Goal: Task Accomplishment & Management: Use online tool/utility

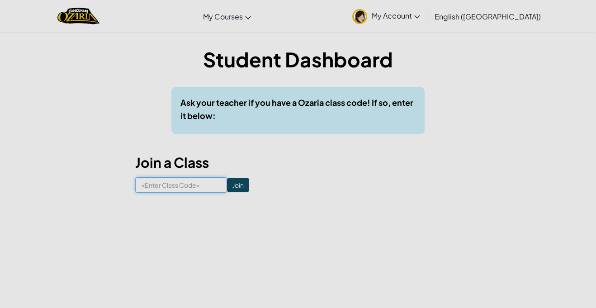
click at [207, 180] on input at bounding box center [181, 184] width 92 height 15
paste input "PartyPinLight"
type input "PartyPinLight"
click at [243, 189] on input "Join" at bounding box center [238, 185] width 22 height 14
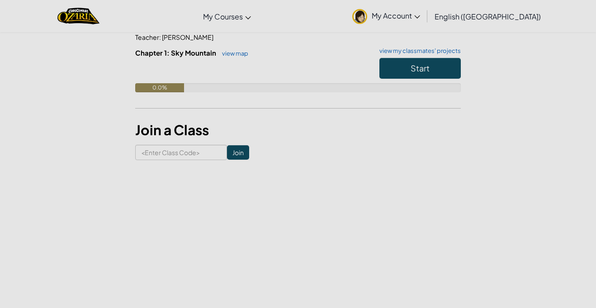
scroll to position [97, 0]
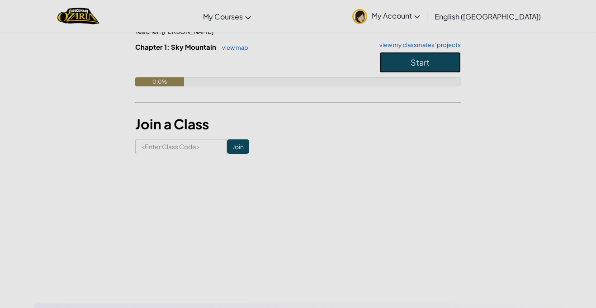
click at [420, 59] on span "Start" at bounding box center [420, 62] width 19 height 10
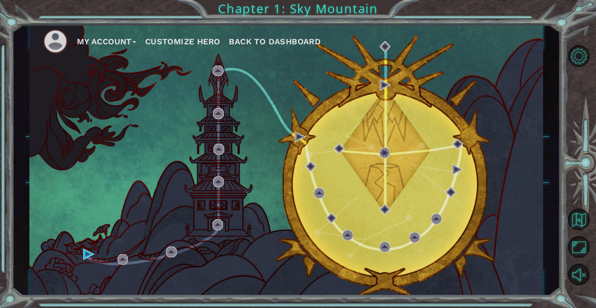
click at [192, 40] on button "Customize Hero" at bounding box center [182, 42] width 75 height 14
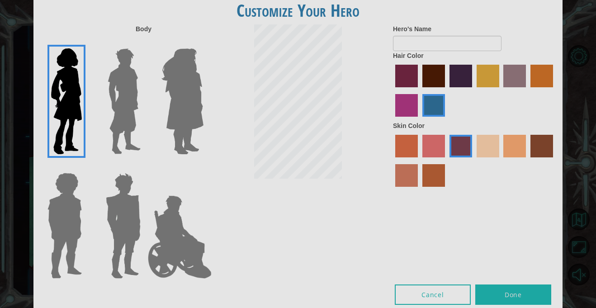
click at [181, 63] on img at bounding box center [182, 101] width 49 height 113
click at [203, 43] on input "Hero Amethyst" at bounding box center [203, 43] width 0 height 0
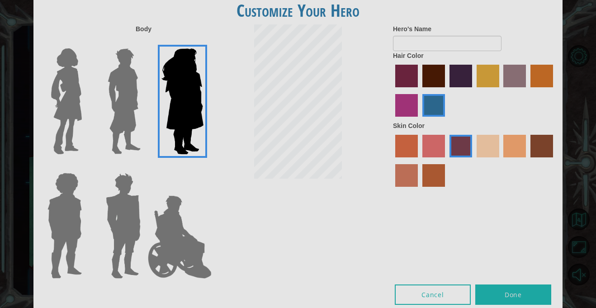
click at [150, 68] on div at bounding box center [121, 98] width 59 height 124
click at [72, 121] on img at bounding box center [66, 101] width 38 height 113
click at [85, 43] on input "Hero Connie" at bounding box center [85, 43] width 0 height 0
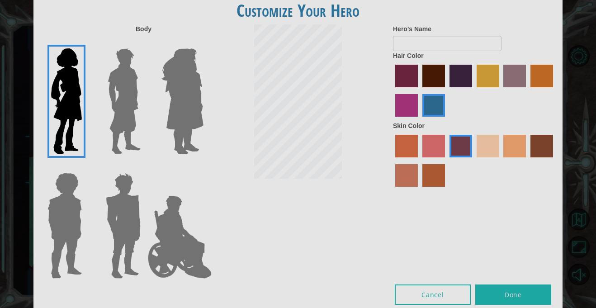
click at [129, 96] on img at bounding box center [124, 101] width 40 height 113
click at [144, 43] on input "Hero Lars" at bounding box center [144, 43] width 0 height 0
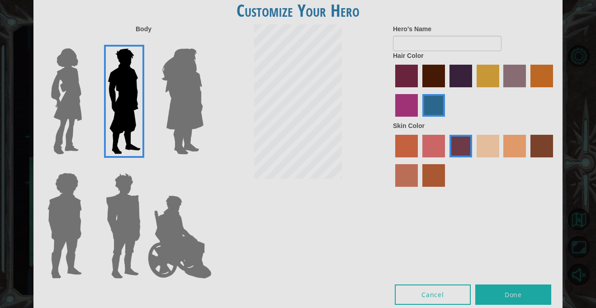
click at [115, 228] on img at bounding box center [123, 225] width 42 height 113
click at [144, 167] on input "Hero Garnet" at bounding box center [144, 167] width 0 height 0
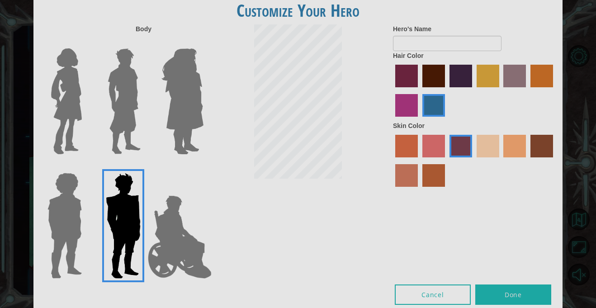
click at [60, 218] on img at bounding box center [65, 225] width 42 height 113
click at [85, 167] on input "Hero Steven" at bounding box center [85, 167] width 0 height 0
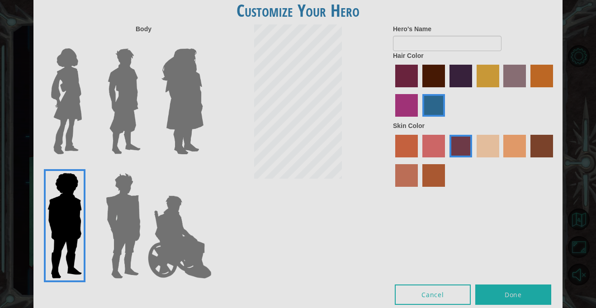
click at [122, 92] on img at bounding box center [124, 101] width 40 height 113
click at [144, 43] on input "Hero Lars" at bounding box center [144, 43] width 0 height 0
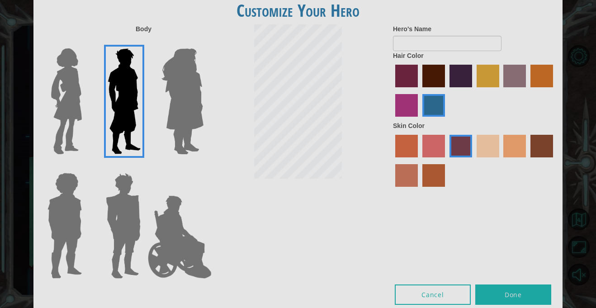
click at [158, 226] on img at bounding box center [179, 237] width 71 height 90
click at [203, 167] on input "Hero Jamie" at bounding box center [203, 167] width 0 height 0
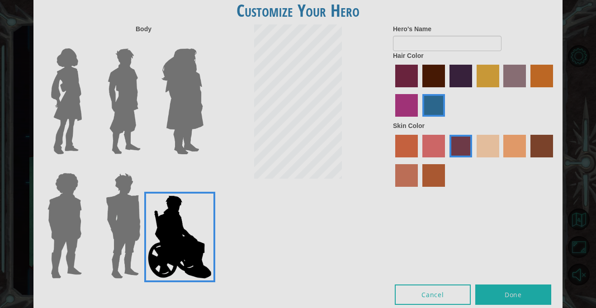
click at [74, 63] on img at bounding box center [66, 101] width 38 height 113
click at [85, 43] on input "Hero Connie" at bounding box center [85, 43] width 0 height 0
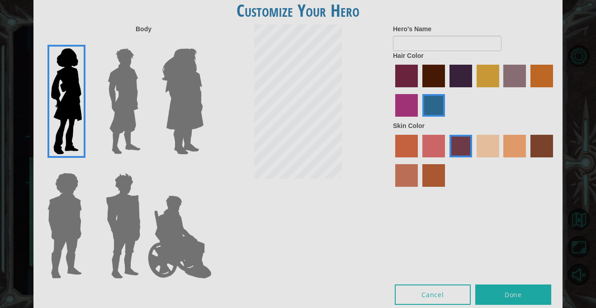
click at [496, 148] on label "sandy beach skin color" at bounding box center [488, 146] width 23 height 23
click at [474, 161] on input "sandy beach skin color" at bounding box center [474, 161] width 0 height 0
click at [414, 178] on label "burning sand skin color" at bounding box center [406, 175] width 23 height 23
click at [555, 161] on input "burning sand skin color" at bounding box center [555, 161] width 0 height 0
click at [537, 140] on label "karma skin color" at bounding box center [542, 146] width 23 height 23
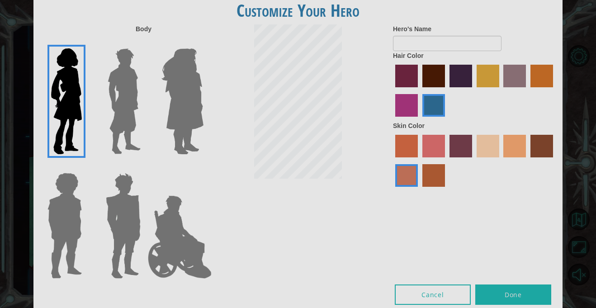
click at [527, 161] on input "karma skin color" at bounding box center [527, 161] width 0 height 0
click at [489, 148] on label "sandy beach skin color" at bounding box center [488, 146] width 23 height 23
click at [474, 161] on input "sandy beach skin color" at bounding box center [474, 161] width 0 height 0
click at [433, 146] on label "froly skin color" at bounding box center [434, 146] width 23 height 23
click at [419, 161] on input "froly skin color" at bounding box center [419, 161] width 0 height 0
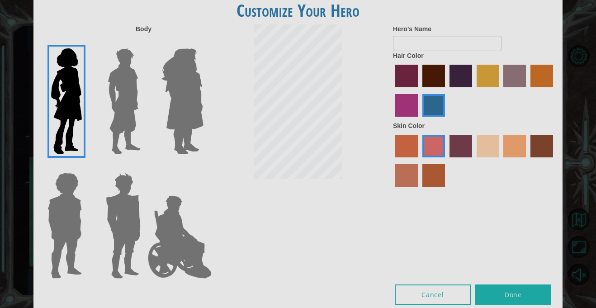
click at [416, 147] on label "sorbus skin color" at bounding box center [406, 146] width 23 height 23
click at [392, 161] on input "sorbus skin color" at bounding box center [392, 161] width 0 height 0
click at [496, 149] on label "sandy beach skin color" at bounding box center [488, 146] width 23 height 23
click at [474, 161] on input "sandy beach skin color" at bounding box center [474, 161] width 0 height 0
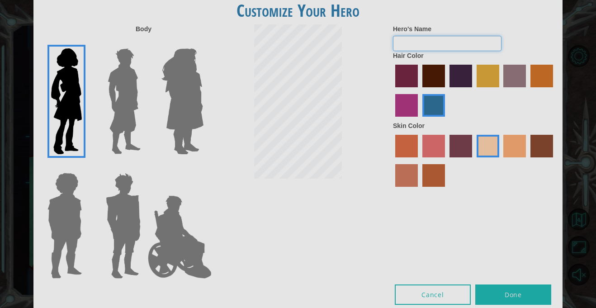
click at [441, 47] on input "Hero's Name" at bounding box center [447, 43] width 109 height 15
type input "[PERSON_NAME]"
click at [499, 298] on button "Done" at bounding box center [513, 295] width 76 height 20
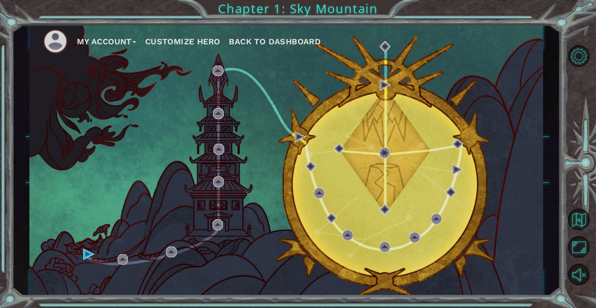
click at [206, 46] on button "Customize Hero" at bounding box center [182, 42] width 75 height 14
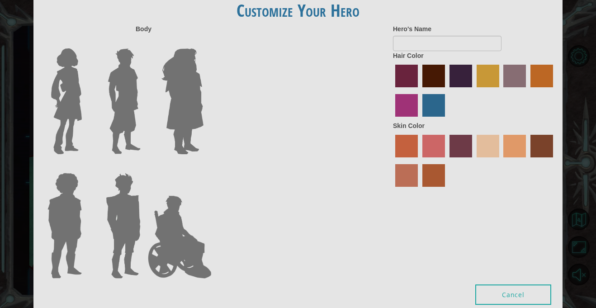
type input "[PERSON_NAME]"
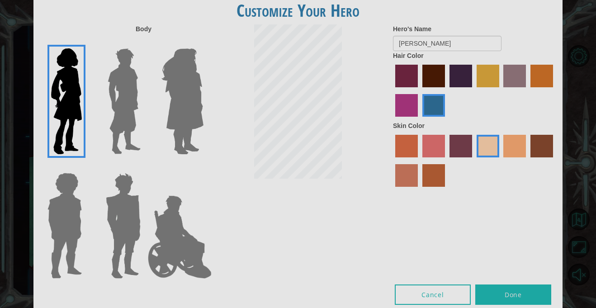
click at [511, 290] on button "Done" at bounding box center [513, 295] width 76 height 20
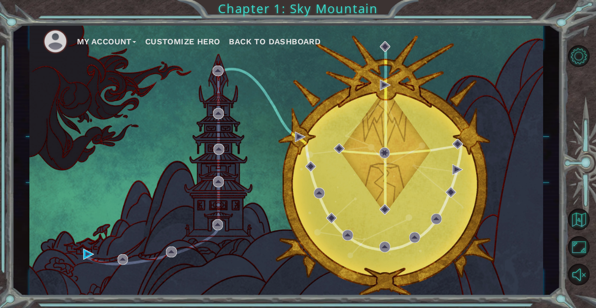
click at [132, 44] on button "My Account" at bounding box center [106, 42] width 59 height 14
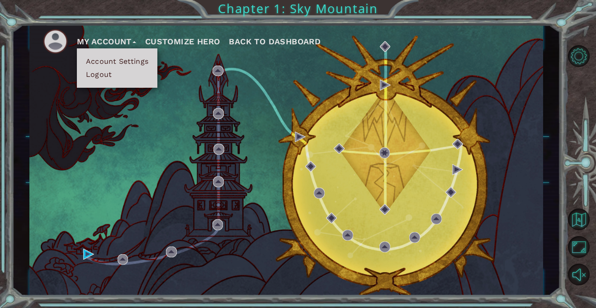
click at [187, 49] on ul "My Account Account Settings Logout Customize Hero Back to Dashboard" at bounding box center [293, 41] width 500 height 25
click at [193, 41] on button "Customize Hero" at bounding box center [182, 42] width 75 height 14
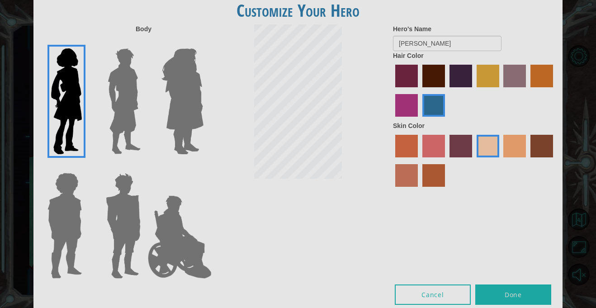
click at [495, 286] on button "Done" at bounding box center [513, 295] width 76 height 20
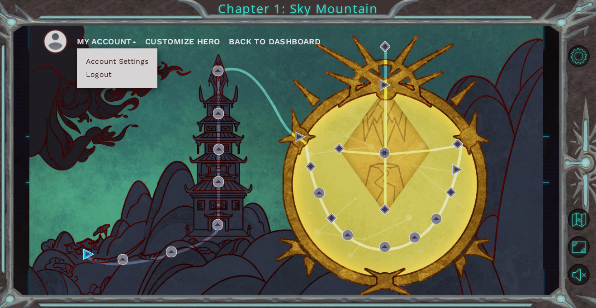
click at [533, 74] on div "My Account Account Settings Logout Customize Hero Back to Dashboard" at bounding box center [286, 159] width 514 height 271
click at [89, 250] on img at bounding box center [88, 254] width 11 height 11
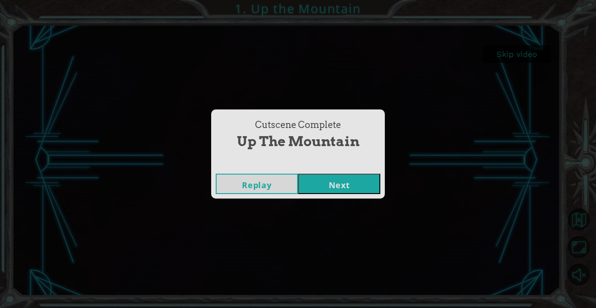
click at [332, 189] on button "Next" at bounding box center [339, 184] width 82 height 20
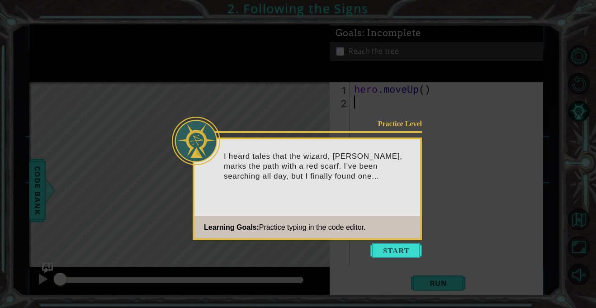
click at [373, 180] on p "I heard tales that the wizard, [PERSON_NAME], marks the path with a red scarf. …" at bounding box center [319, 167] width 190 height 30
click at [392, 254] on button "Start" at bounding box center [396, 250] width 52 height 14
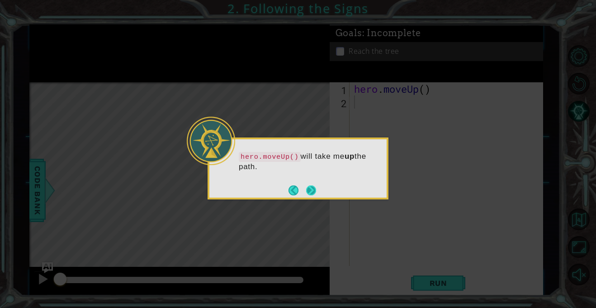
click at [306, 189] on button "Next" at bounding box center [311, 190] width 10 height 10
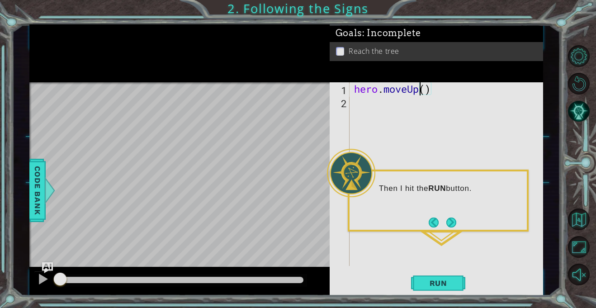
click at [423, 89] on div "hero . moveUp ( )" at bounding box center [448, 187] width 193 height 210
click at [425, 92] on div "hero . moveUp ( )" at bounding box center [448, 187] width 193 height 210
type textarea "hero.moveUp(2)"
click at [441, 280] on span "Run" at bounding box center [439, 283] width 36 height 9
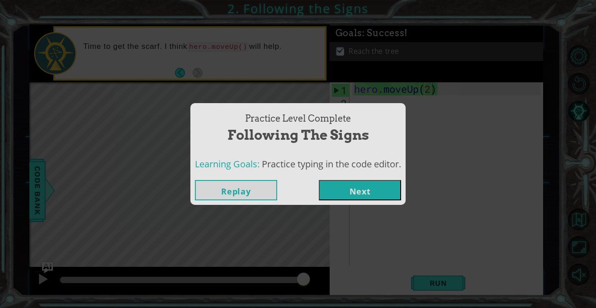
click at [339, 188] on button "Next" at bounding box center [360, 190] width 82 height 20
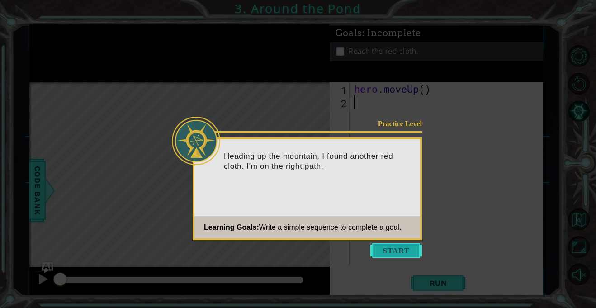
click at [375, 254] on button "Start" at bounding box center [396, 250] width 52 height 14
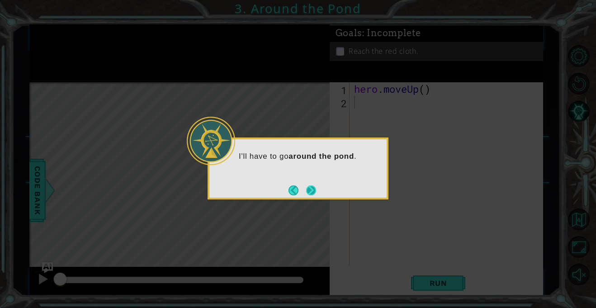
click at [311, 192] on button "Next" at bounding box center [311, 190] width 10 height 10
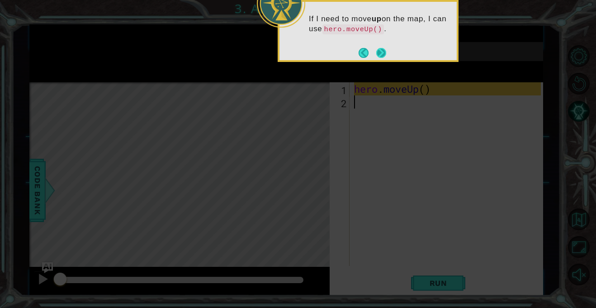
click at [386, 55] on button "Next" at bounding box center [381, 53] width 10 height 10
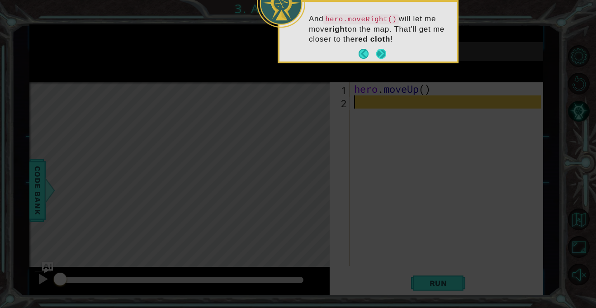
click at [385, 52] on button "Next" at bounding box center [381, 53] width 11 height 11
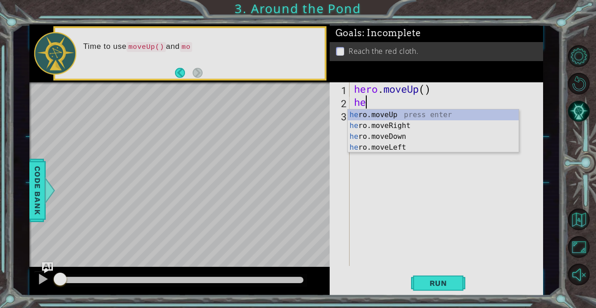
type textarea "hero"
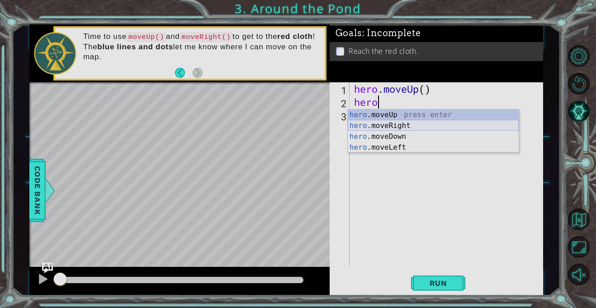
click at [391, 126] on div "hero .moveUp press enter hero .moveRight press enter hero .moveDown press enter…" at bounding box center [433, 141] width 171 height 65
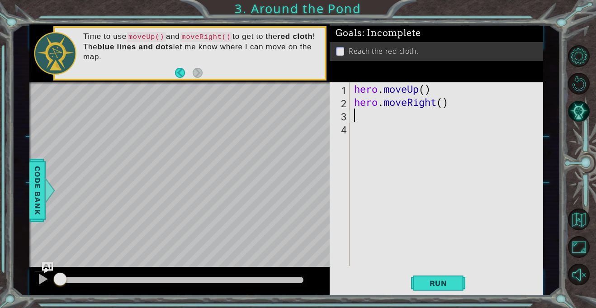
scroll to position [0, 0]
click at [427, 91] on div "hero . moveUp ( ) hero . moveRight ( )" at bounding box center [448, 187] width 193 height 210
click at [445, 104] on div "hero . moveUp ( 2 ) hero . moveRight ( )" at bounding box center [448, 187] width 193 height 210
type textarea "hero.moveRight(1)"
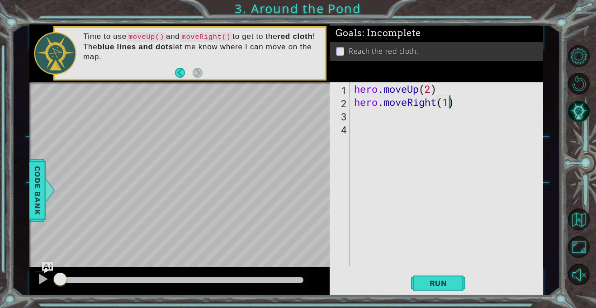
scroll to position [0, 4]
click at [424, 114] on div "hero . moveUp ( 2 ) hero . moveRight ( 1 )" at bounding box center [448, 187] width 193 height 210
type textarea "he"
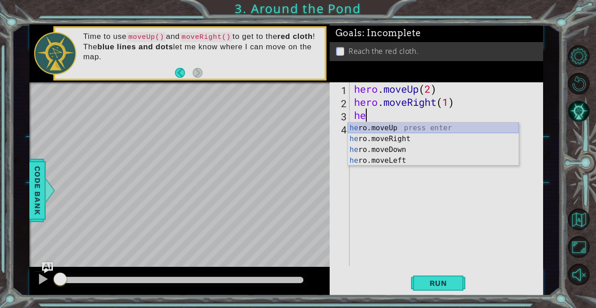
click at [410, 127] on div "he ro.moveUp press enter he ro.moveRight press enter he ro.moveDown press enter…" at bounding box center [433, 155] width 171 height 65
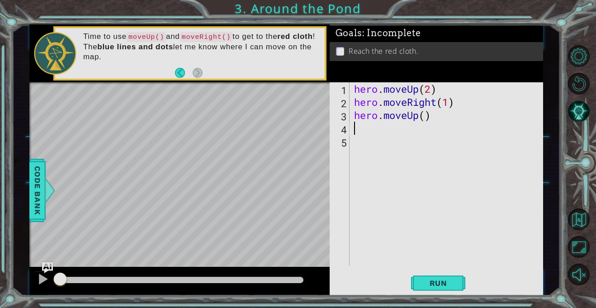
click at [426, 116] on div "hero . moveUp ( 2 ) hero . moveRight ( 1 ) hero . moveUp ( )" at bounding box center [448, 187] width 193 height 210
type textarea "hero.moveUp(1)"
click at [436, 289] on button "Run" at bounding box center [438, 283] width 54 height 21
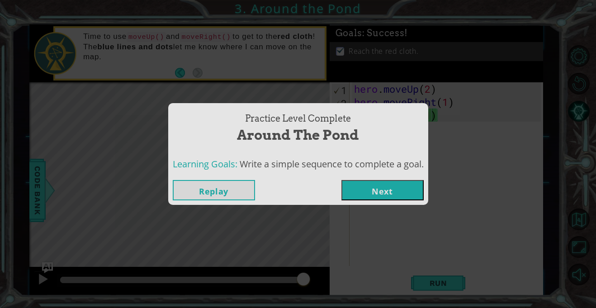
click at [364, 181] on button "Next" at bounding box center [383, 190] width 82 height 20
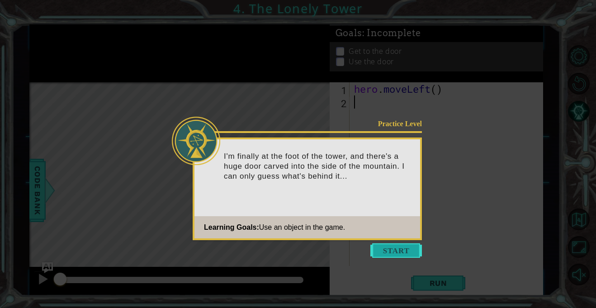
click at [383, 249] on button "Start" at bounding box center [396, 250] width 52 height 14
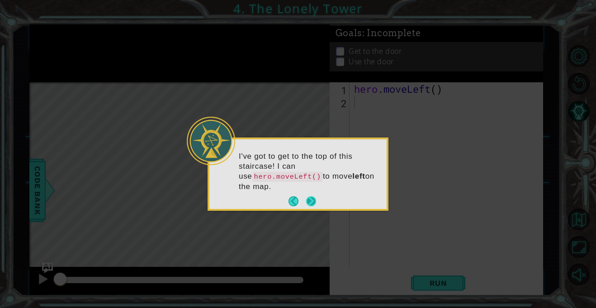
click at [316, 196] on button "Next" at bounding box center [311, 201] width 10 height 10
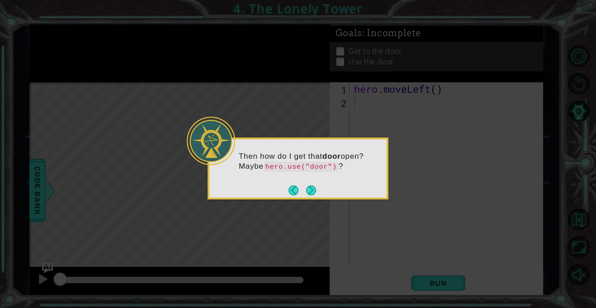
click at [301, 164] on code "hero.use("door")" at bounding box center [301, 167] width 75 height 10
click at [399, 145] on icon at bounding box center [298, 154] width 596 height 308
click at [315, 189] on button "Next" at bounding box center [311, 190] width 10 height 10
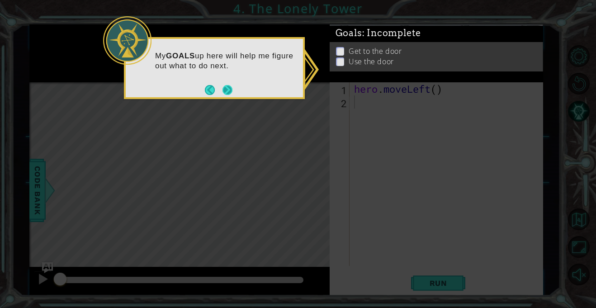
click at [230, 89] on button "Next" at bounding box center [228, 90] width 10 height 10
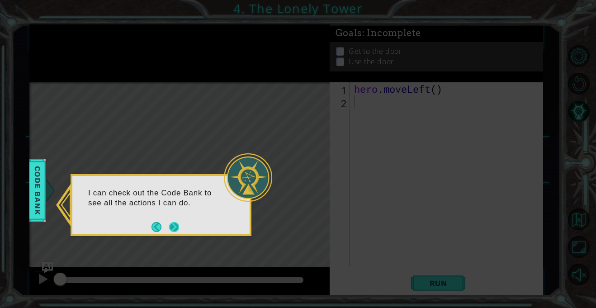
click at [169, 223] on button "Next" at bounding box center [174, 227] width 10 height 10
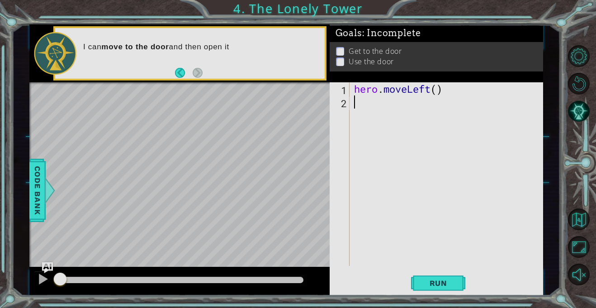
click at [363, 102] on div "hero . moveLeft ( )" at bounding box center [448, 187] width 193 height 210
click at [423, 91] on div "hero . moveLeft ( )" at bounding box center [448, 187] width 193 height 210
type textarea "hero.moveLeft()"
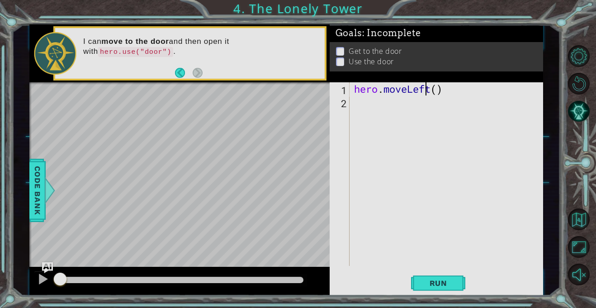
click at [423, 91] on div "hero . moveLeft ( )" at bounding box center [448, 187] width 193 height 210
click at [430, 90] on div "hero . moveLeft ( )" at bounding box center [446, 174] width 189 height 184
click at [455, 284] on span "Run" at bounding box center [439, 283] width 36 height 9
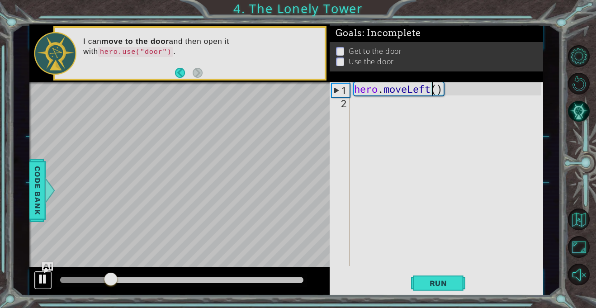
click at [47, 280] on div at bounding box center [43, 279] width 12 height 12
drag, startPoint x: 112, startPoint y: 281, endPoint x: 45, endPoint y: 287, distance: 66.8
click at [45, 287] on div at bounding box center [179, 281] width 300 height 29
click at [417, 103] on div "hero . moveLeft ( )" at bounding box center [448, 187] width 193 height 210
click at [433, 87] on div "hero . moveLeft ( )" at bounding box center [448, 187] width 193 height 210
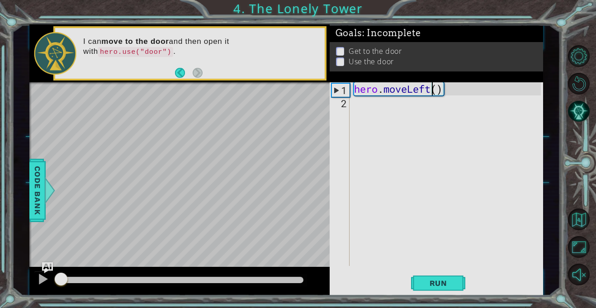
click at [440, 92] on div "hero . moveLeft ( )" at bounding box center [448, 187] width 193 height 210
type textarea "hero.moveLeft(2)"
click at [387, 104] on div "hero . moveLeft ( 2 )" at bounding box center [448, 187] width 193 height 210
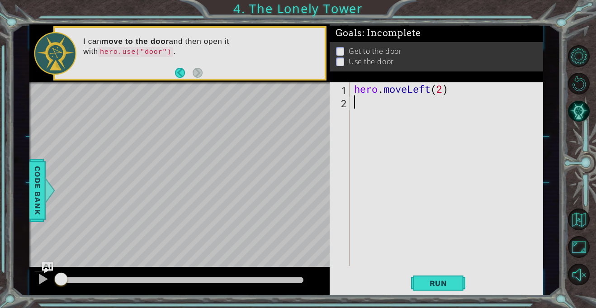
type textarea "h"
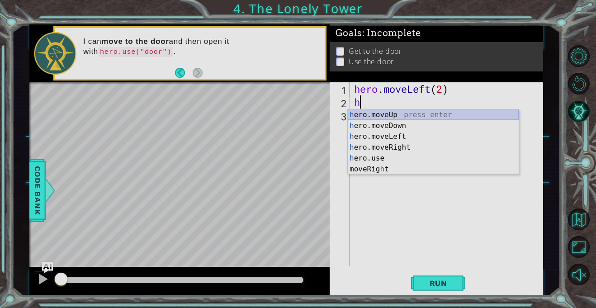
click at [393, 110] on div "h ero.moveUp press enter h ero.moveDown press enter h ero.moveLeft press enter …" at bounding box center [433, 152] width 171 height 87
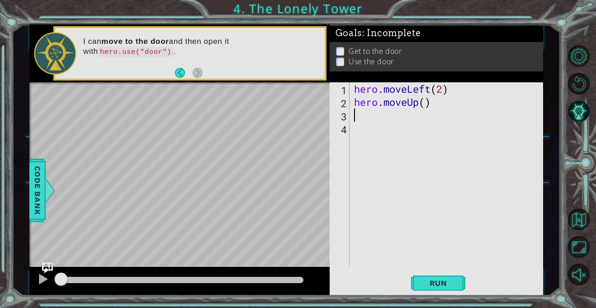
click at [427, 104] on div "hero . moveLeft ( 2 ) hero . moveUp ( )" at bounding box center [448, 187] width 193 height 210
type textarea "hero.moveUp(2)"
click at [402, 115] on div "hero . moveLeft ( 2 ) hero . moveUp ( 2 )" at bounding box center [448, 187] width 193 height 210
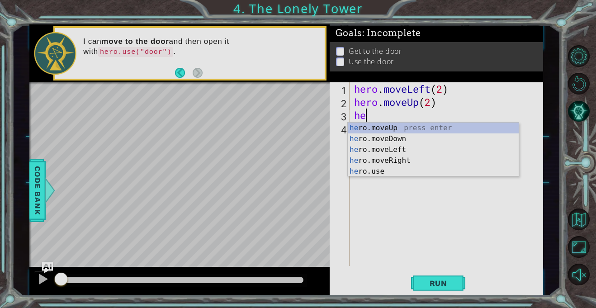
type textarea "her"
click at [399, 161] on div "her o.moveUp press enter her o.moveDown press enter her o.moveLeft press enter …" at bounding box center [433, 161] width 171 height 76
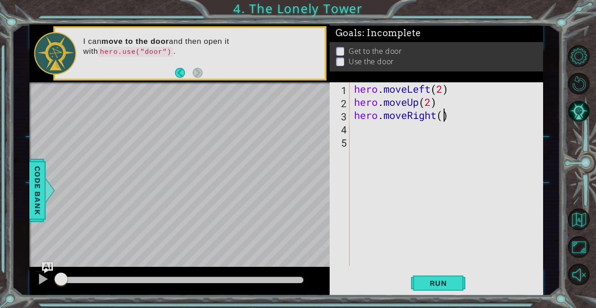
click at [446, 119] on div "hero . moveLeft ( 2 ) hero . moveUp ( 2 ) hero . moveRight ( )" at bounding box center [448, 187] width 193 height 210
type textarea "hero.moveRight(2)"
click at [420, 126] on div "hero . moveLeft ( 2 ) hero . moveUp ( 2 ) hero . moveRight ( 2 )" at bounding box center [448, 187] width 193 height 210
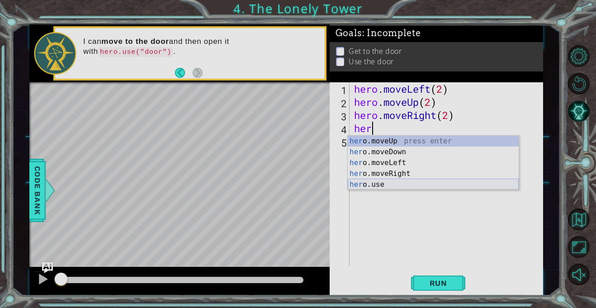
click at [413, 184] on div "her o.moveUp press enter her o.moveDown press enter her o.moveLeft press enter …" at bounding box center [433, 174] width 171 height 76
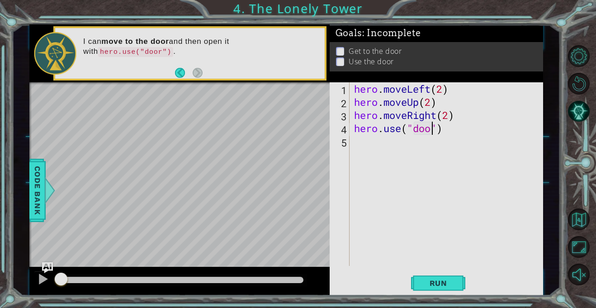
scroll to position [0, 4]
type textarea "hero.use("door")"
click at [448, 284] on span "Run" at bounding box center [439, 283] width 36 height 9
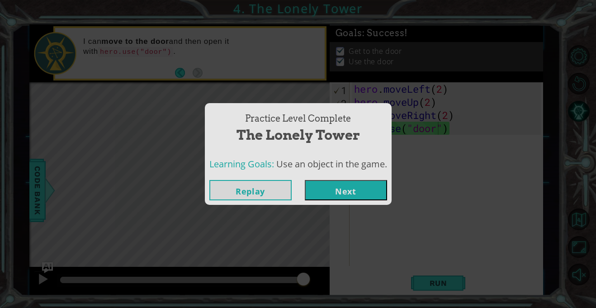
click at [323, 182] on button "Next" at bounding box center [346, 190] width 82 height 20
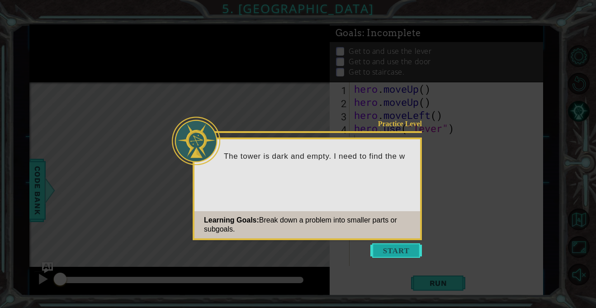
click at [391, 248] on button "Start" at bounding box center [396, 250] width 52 height 14
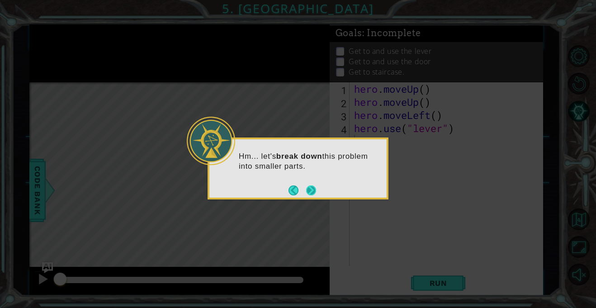
click at [311, 190] on button "Next" at bounding box center [311, 190] width 10 height 10
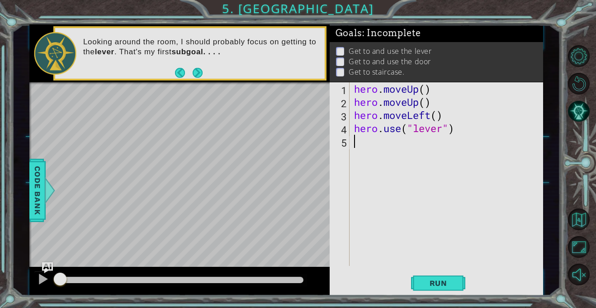
click at [423, 89] on div "hero . moveUp ( ) hero . moveUp ( ) hero . moveLeft ( ) hero . use ( "lever" )" at bounding box center [448, 187] width 193 height 210
click at [434, 103] on div "hero . moveUp ( 2 ) hero . moveUp ( ) hero . moveLeft ( ) hero . use ( "lever" )" at bounding box center [448, 187] width 193 height 210
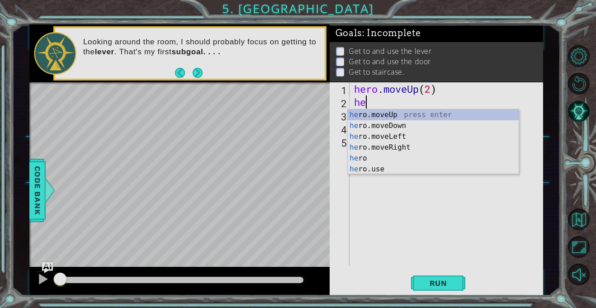
scroll to position [0, 0]
type textarea "h"
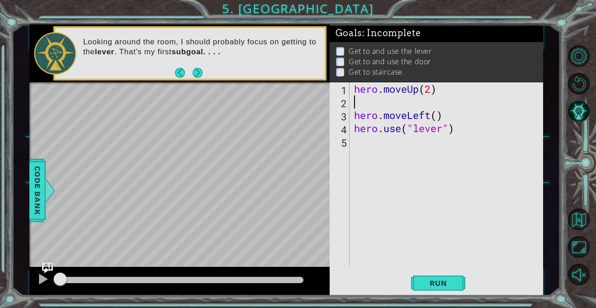
type textarea "b"
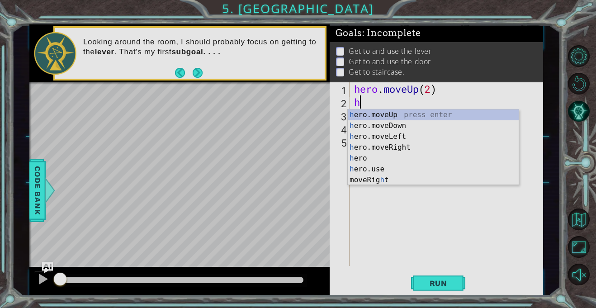
type textarea "he"
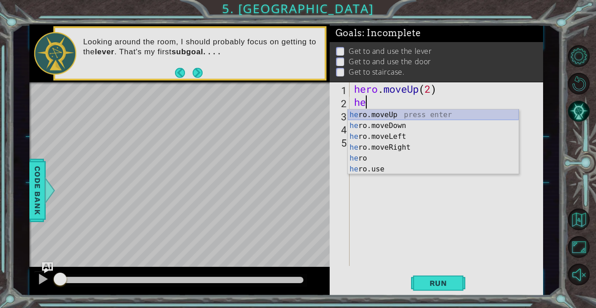
click at [448, 117] on div "he ro.moveUp press enter he ro.moveDown press enter he ro.moveLeft press enter …" at bounding box center [433, 152] width 171 height 87
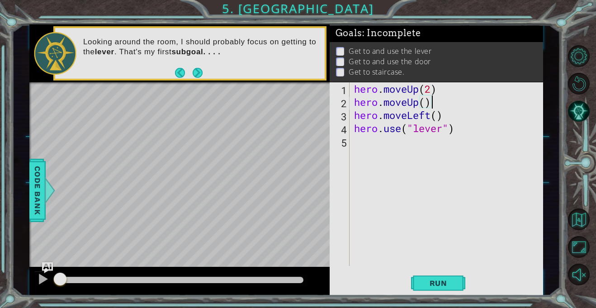
click at [432, 91] on div "hero . moveUp ( 2 ) hero . moveUp ( ) hero . moveLeft ( ) hero . use ( "lever" )" at bounding box center [448, 187] width 193 height 210
type textarea "hero.moveUp()"
click at [432, 283] on span "Run" at bounding box center [439, 283] width 36 height 9
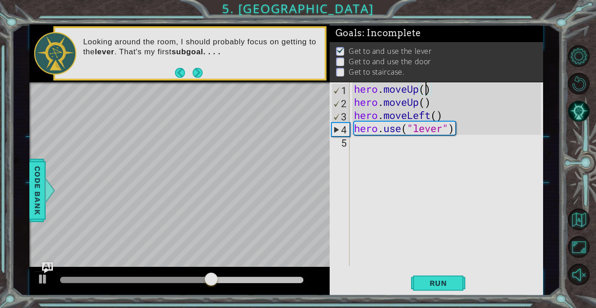
click at [375, 147] on div "hero . moveUp ( ) hero . moveUp ( ) hero . moveLeft ( ) hero . use ( "lever" )" at bounding box center [448, 187] width 193 height 210
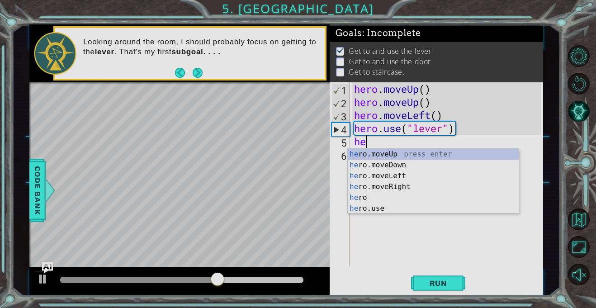
type textarea "her"
click at [388, 172] on div "her o.moveUp press enter her o.moveDown press enter her o.moveLeft press enter …" at bounding box center [433, 192] width 171 height 87
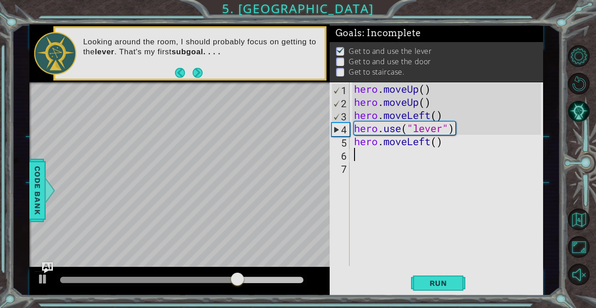
click at [437, 142] on div "hero . moveUp ( ) hero . moveUp ( ) hero . moveLeft ( ) hero . use ( "lever" ) …" at bounding box center [448, 187] width 193 height 210
click at [439, 281] on span "Run" at bounding box center [439, 283] width 36 height 9
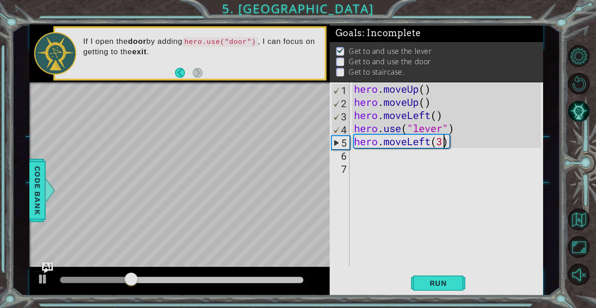
click at [426, 141] on div "hero . moveUp ( ) hero . moveUp ( ) hero . moveLeft ( ) hero . use ( "lever" ) …" at bounding box center [448, 187] width 193 height 210
click at [431, 141] on div "hero . moveUp ( ) hero . moveUp ( ) hero . moveLeft ( ) hero . use ( "lever" ) …" at bounding box center [448, 187] width 193 height 210
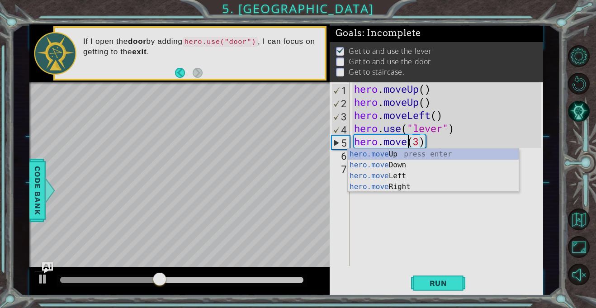
scroll to position [0, 3]
click at [429, 185] on div "hero.move Up press enter hero.move Down press enter hero.move Left press enter …" at bounding box center [433, 181] width 171 height 65
type textarea "hero.moveRight()(3)"
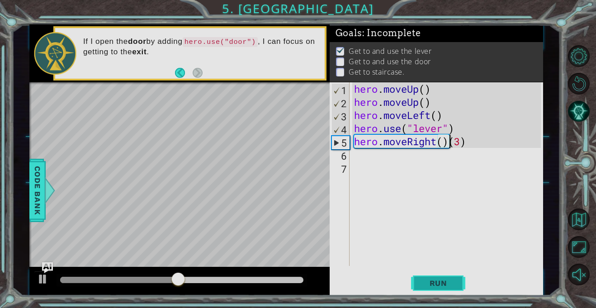
click at [432, 291] on button "Run" at bounding box center [438, 283] width 54 height 21
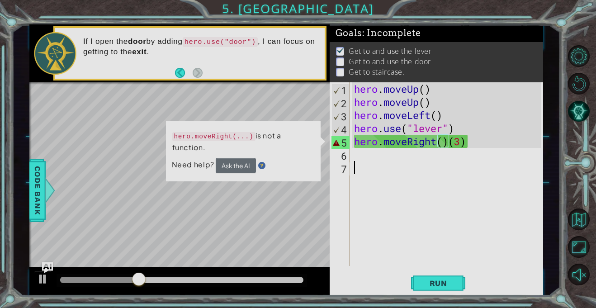
click at [426, 167] on div "hero . moveUp ( ) hero . moveUp ( ) hero . moveLeft ( ) hero . use ( "lever" ) …" at bounding box center [448, 187] width 193 height 210
click at [422, 144] on div "hero . moveUp ( ) hero . moveUp ( ) hero . moveLeft ( ) hero . use ( "lever" ) …" at bounding box center [448, 187] width 193 height 210
click at [449, 142] on div "hero . moveUp ( ) hero . moveUp ( ) hero . moveLeft ( ) hero . use ( "lever" ) …" at bounding box center [448, 187] width 193 height 210
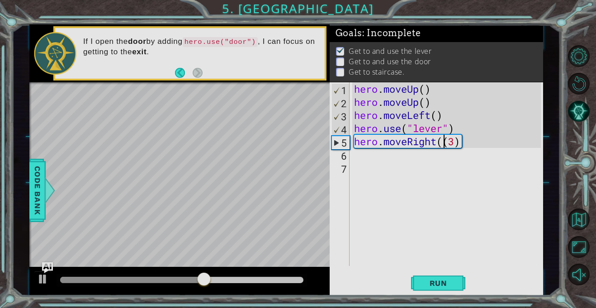
scroll to position [0, 4]
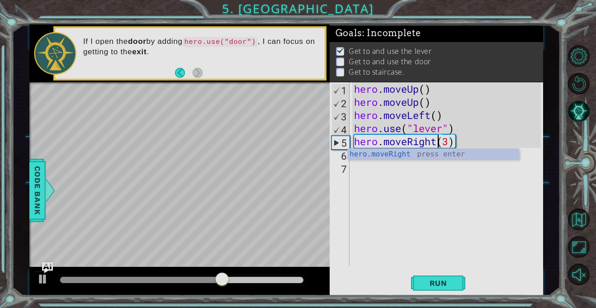
click at [450, 142] on div "hero . moveUp ( ) hero . moveUp ( ) hero . moveLeft ( ) hero . use ( "lever" ) …" at bounding box center [448, 187] width 193 height 210
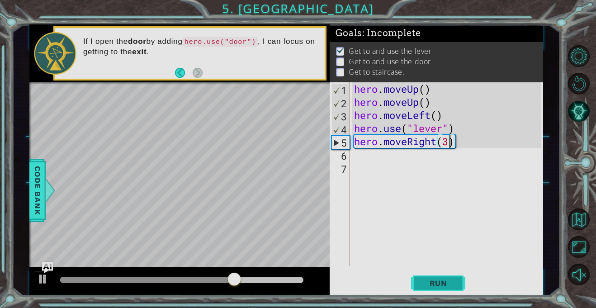
type textarea "hero.moveRight(3)"
click at [415, 284] on button "Run" at bounding box center [438, 283] width 54 height 21
click at [400, 161] on div "hero . moveUp ( ) hero . moveUp ( ) hero . moveLeft ( ) hero . use ( "lever" ) …" at bounding box center [448, 187] width 193 height 210
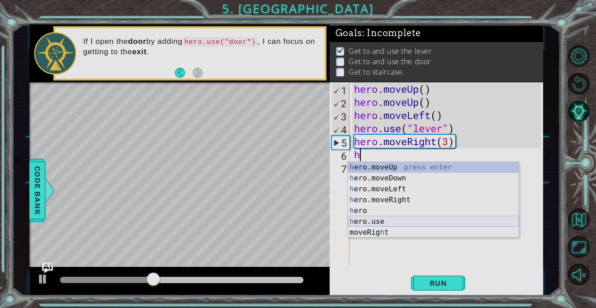
click at [396, 222] on div "h ero.moveUp press enter h ero.moveDown press enter h ero.moveLeft press enter …" at bounding box center [433, 211] width 171 height 98
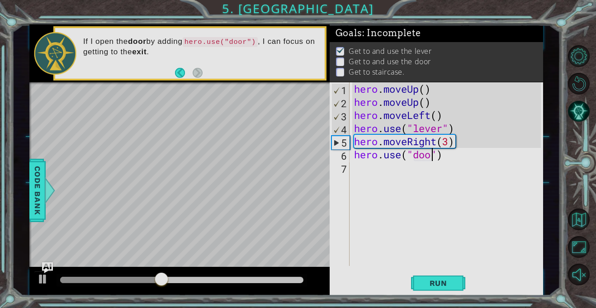
type textarea "hero.use("door")"
click at [405, 171] on div "hero . moveUp ( ) hero . moveUp ( ) hero . moveLeft ( ) hero . use ( "lever" ) …" at bounding box center [448, 187] width 193 height 210
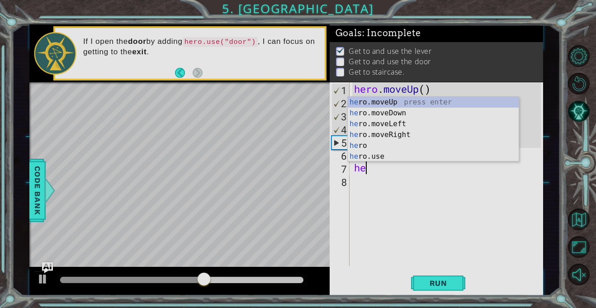
type textarea "her"
click at [416, 122] on div "her o.moveUp press enter her o.moveDown press enter her o.moveLeft press enter …" at bounding box center [433, 140] width 171 height 87
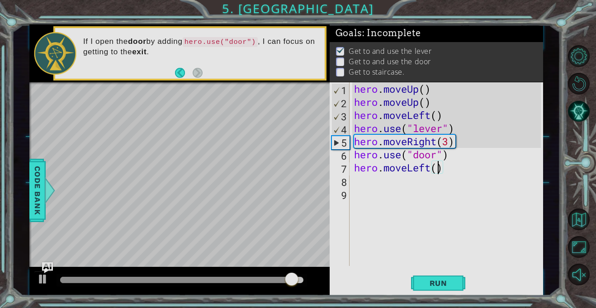
click at [437, 167] on div "hero . moveUp ( ) hero . moveUp ( ) hero . moveLeft ( ) hero . use ( "lever" ) …" at bounding box center [448, 187] width 193 height 210
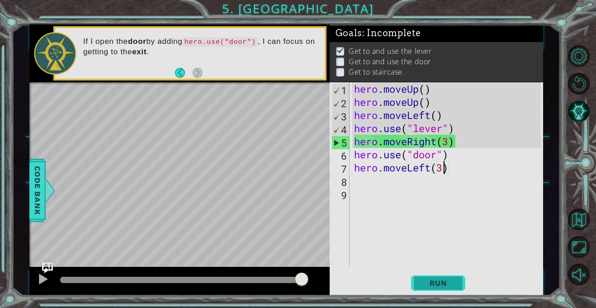
click at [439, 283] on span "Run" at bounding box center [439, 283] width 36 height 9
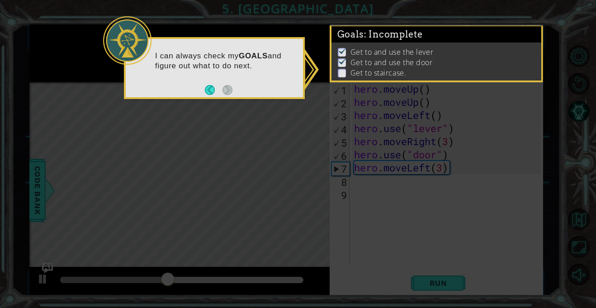
click at [434, 169] on icon at bounding box center [298, 154] width 596 height 308
click at [313, 228] on icon at bounding box center [298, 154] width 596 height 308
click at [211, 91] on button "Back" at bounding box center [214, 90] width 18 height 10
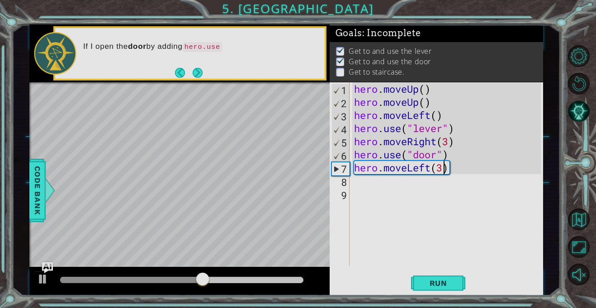
click at [430, 164] on div "hero . moveUp ( ) hero . moveUp ( ) hero . moveLeft ( ) hero . use ( "lever" ) …" at bounding box center [448, 187] width 193 height 210
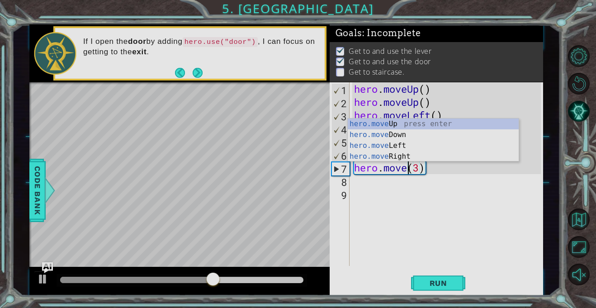
scroll to position [0, 3]
click at [408, 126] on div "hero.move Up press enter hero.move Down press enter hero.move Left press enter …" at bounding box center [433, 151] width 171 height 65
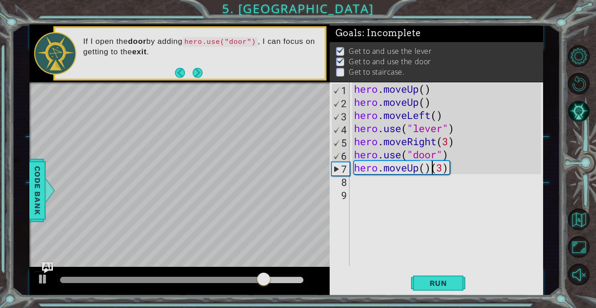
click at [444, 169] on div "hero . moveUp ( ) hero . moveUp ( ) hero . moveLeft ( ) hero . use ( "lever" ) …" at bounding box center [448, 187] width 193 height 210
click at [432, 166] on div "hero . moveUp ( ) hero . moveUp ( ) hero . moveLeft ( ) hero . use ( "lever" ) …" at bounding box center [448, 187] width 193 height 210
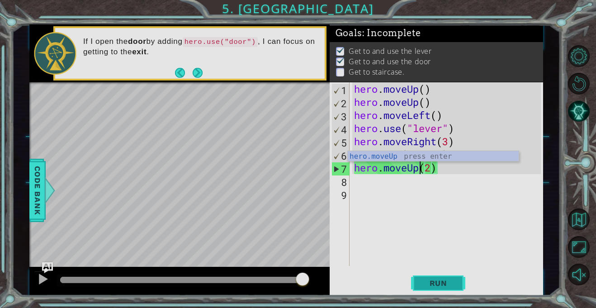
type textarea "hero.moveUp(2)"
click at [431, 274] on button "Run" at bounding box center [438, 283] width 54 height 21
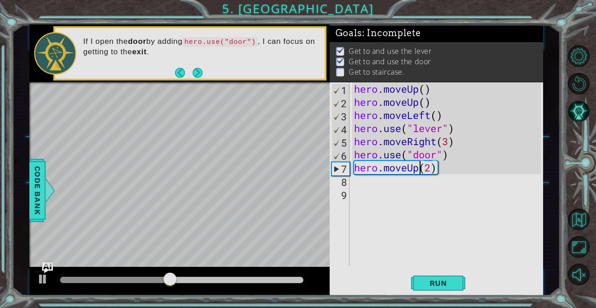
click at [393, 183] on div "hero . moveUp ( ) hero . moveUp ( ) hero . moveLeft ( ) hero . use ( "lever" ) …" at bounding box center [448, 187] width 193 height 210
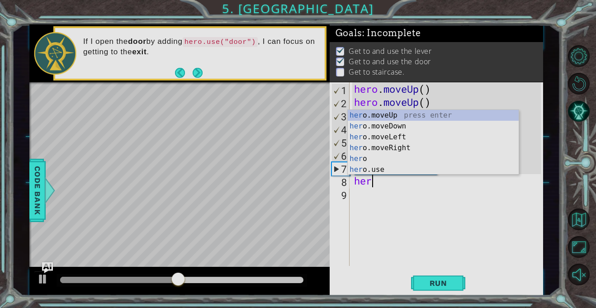
type textarea "hero"
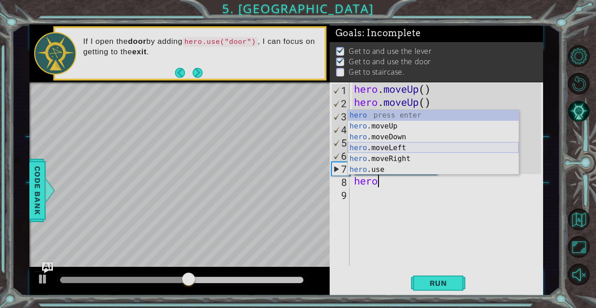
click at [423, 149] on div "hero press enter hero .moveUp press enter hero .moveDown press enter hero .move…" at bounding box center [433, 153] width 171 height 87
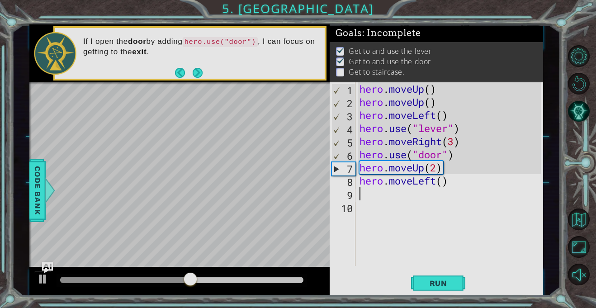
scroll to position [0, 0]
click at [441, 185] on div "hero . moveUp ( ) hero . moveUp ( ) hero . moveLeft ( ) hero . use ( "lever" ) …" at bounding box center [452, 187] width 188 height 210
type textarea "hero.moveLeft(3)"
click at [427, 277] on button "Run" at bounding box center [438, 283] width 54 height 21
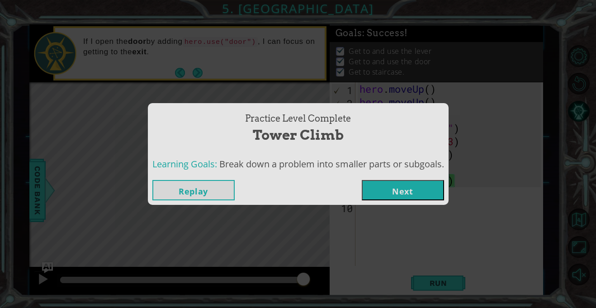
click at [429, 187] on button "Next" at bounding box center [403, 190] width 82 height 20
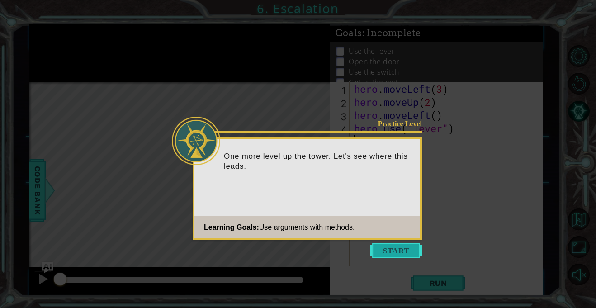
click at [411, 247] on button "Start" at bounding box center [396, 250] width 52 height 14
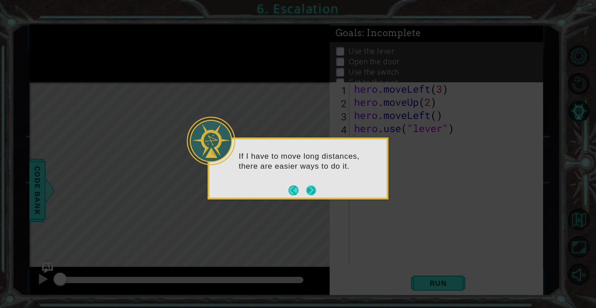
click at [312, 187] on button "Next" at bounding box center [311, 190] width 10 height 10
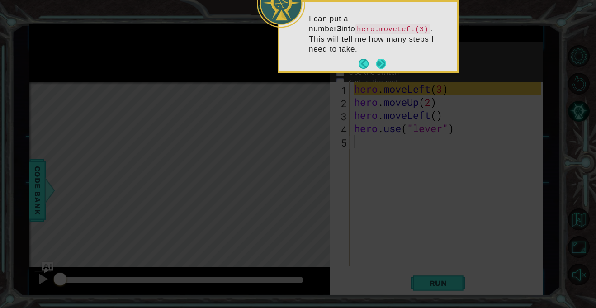
click at [383, 59] on button "Next" at bounding box center [381, 64] width 10 height 10
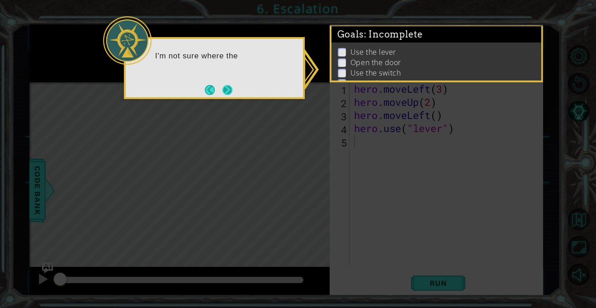
click at [232, 85] on button "Next" at bounding box center [228, 90] width 10 height 10
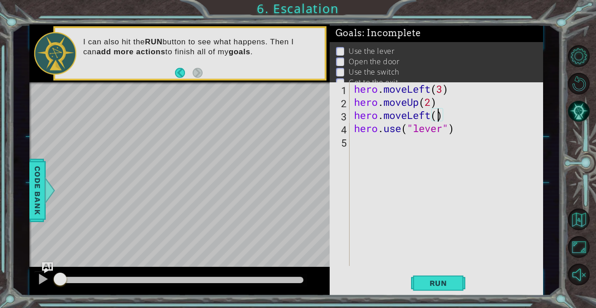
click at [439, 116] on div "hero . moveLeft ( 3 ) hero . moveUp ( 2 ) hero . moveLeft ( ) hero . use ( "lev…" at bounding box center [448, 187] width 193 height 210
type textarea "hero.moveLeft(1)"
click at [430, 285] on span "Run" at bounding box center [439, 283] width 36 height 9
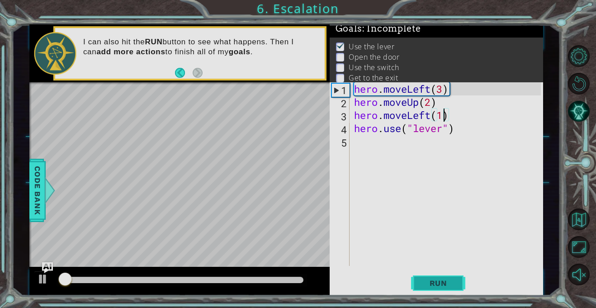
scroll to position [5, 0]
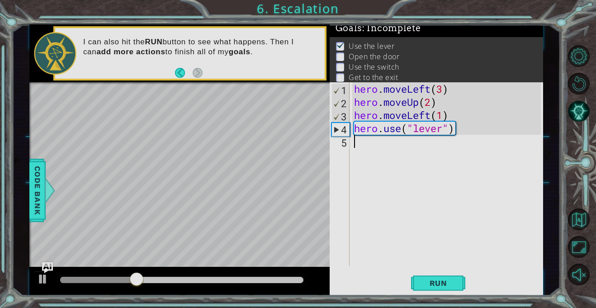
click at [410, 145] on div "hero . moveLeft ( 3 ) hero . moveUp ( 2 ) hero . moveLeft ( 1 ) hero . use ( "l…" at bounding box center [448, 187] width 193 height 210
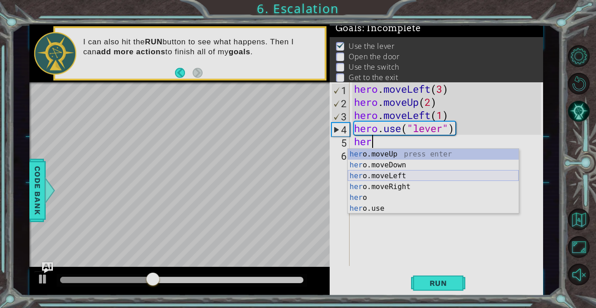
click at [417, 176] on div "her o.moveUp press enter her o.moveDown press enter her o.moveLeft press enter …" at bounding box center [433, 192] width 171 height 87
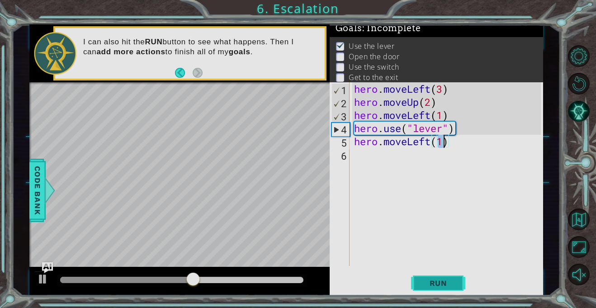
type textarea "hero.moveLeft(1)"
click at [427, 278] on button "Run" at bounding box center [438, 283] width 54 height 21
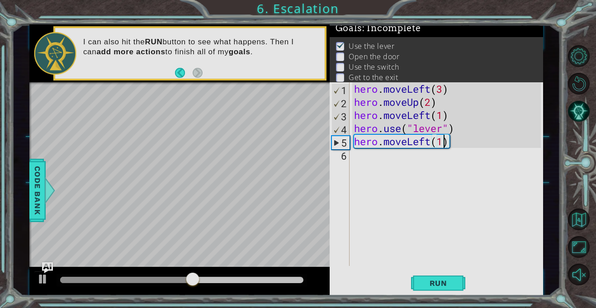
click at [404, 155] on div "hero . moveLeft ( 3 ) hero . moveUp ( 2 ) hero . moveLeft ( 1 ) hero . use ( "l…" at bounding box center [448, 187] width 193 height 210
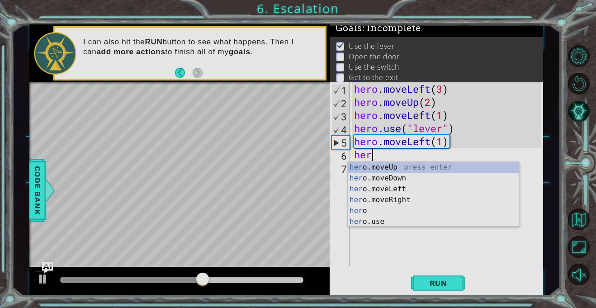
scroll to position [0, 0]
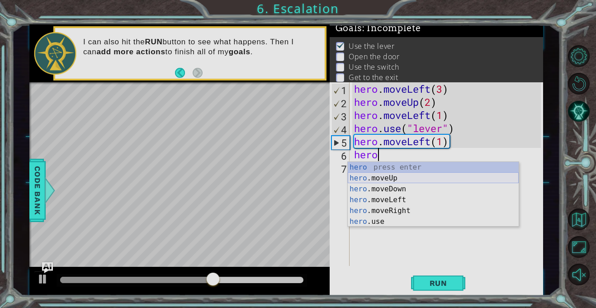
click at [432, 178] on div "hero press enter hero .moveUp press enter hero .moveDown press enter hero .move…" at bounding box center [433, 205] width 171 height 87
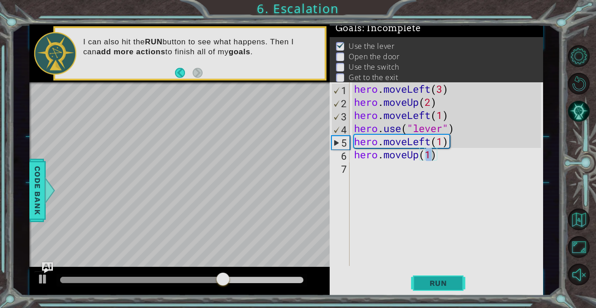
click at [449, 288] on button "Run" at bounding box center [438, 283] width 54 height 21
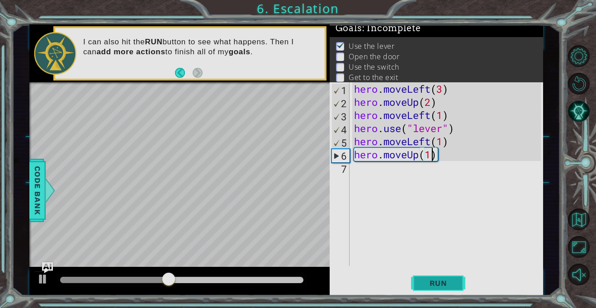
click at [449, 288] on button "Run" at bounding box center [438, 283] width 54 height 21
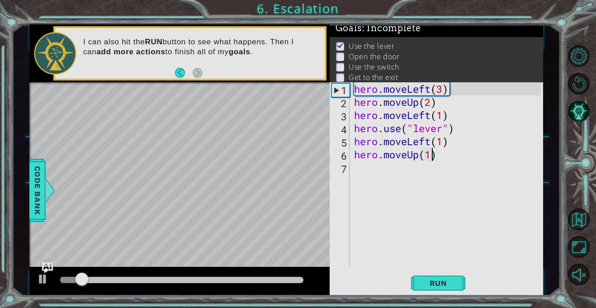
click at [446, 155] on div "hero . moveLeft ( 3 ) hero . moveUp ( 2 ) hero . moveLeft ( 1 ) hero . use ( "l…" at bounding box center [448, 187] width 193 height 210
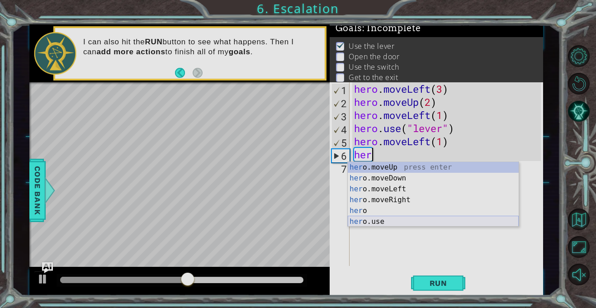
click at [432, 220] on div "her o.moveUp press enter her o.moveDown press enter her o.moveLeft press enter …" at bounding box center [433, 205] width 171 height 87
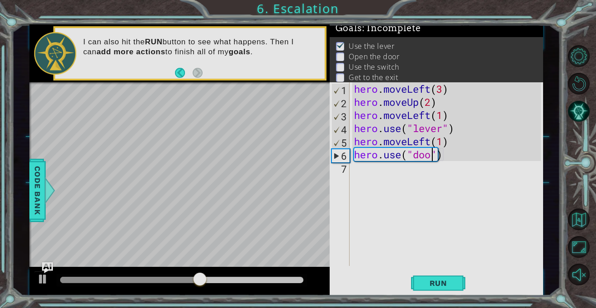
scroll to position [0, 4]
type textarea "hero.use("door")"
click at [449, 278] on button "Run" at bounding box center [438, 283] width 54 height 21
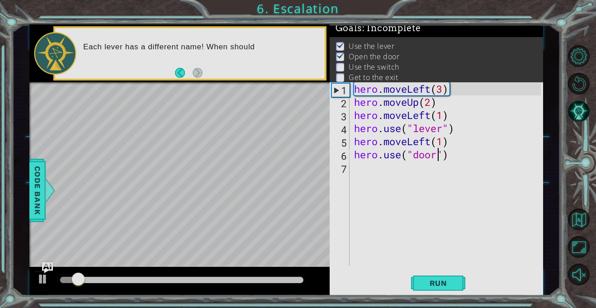
click at [381, 173] on div "hero . moveLeft ( 3 ) hero . moveUp ( 2 ) hero . moveLeft ( 1 ) hero . use ( "l…" at bounding box center [448, 187] width 193 height 210
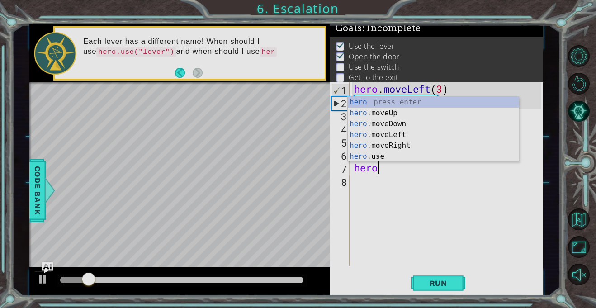
scroll to position [0, 0]
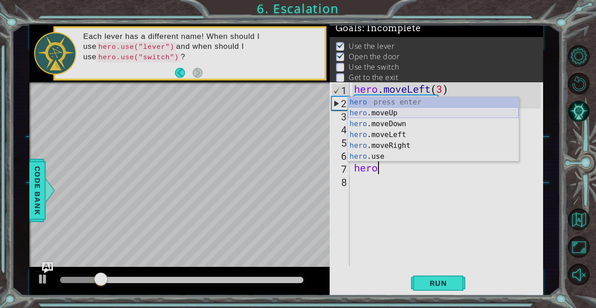
click at [435, 115] on div "hero press enter hero .moveUp press enter hero .moveDown press enter hero .move…" at bounding box center [433, 140] width 171 height 87
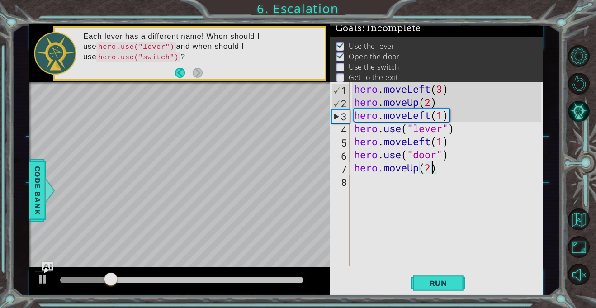
scroll to position [0, 3]
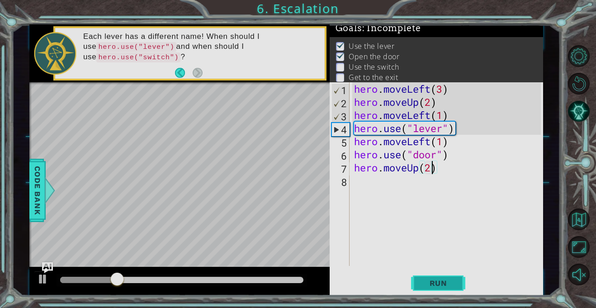
type textarea "hero.moveUp(2)"
click at [426, 282] on span "Run" at bounding box center [439, 283] width 36 height 9
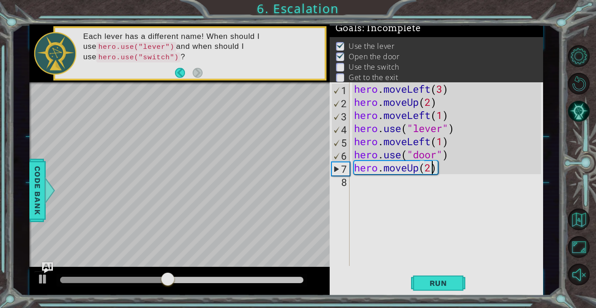
click at [373, 180] on div "hero . moveLeft ( 3 ) hero . moveUp ( 2 ) hero . moveLeft ( 1 ) hero . use ( "l…" at bounding box center [448, 187] width 193 height 210
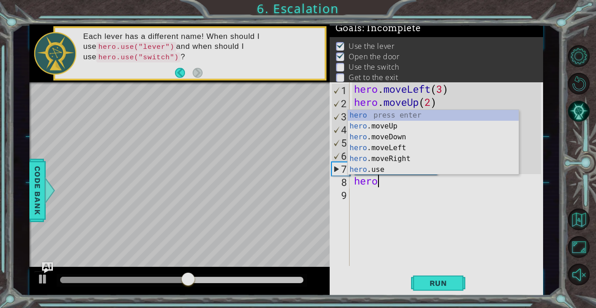
scroll to position [0, 0]
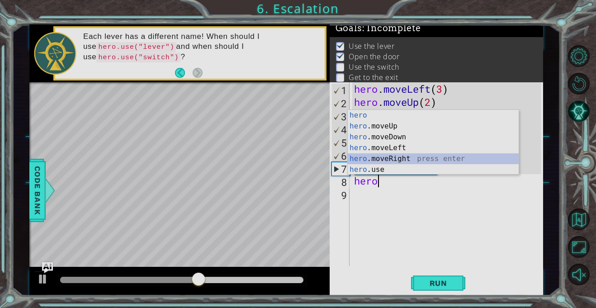
click at [394, 162] on div "hero press enter hero .moveUp press enter hero .moveDown press enter hero .move…" at bounding box center [433, 153] width 171 height 87
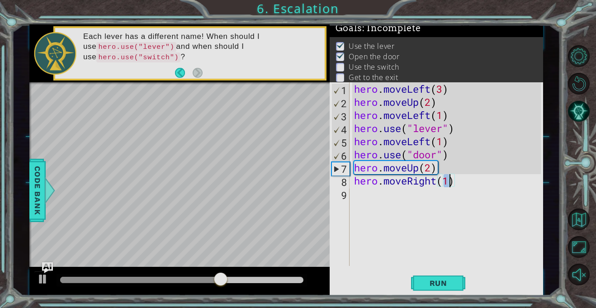
type textarea "hero.moveRight(2)"
click at [441, 199] on div "hero . moveLeft ( 3 ) hero . moveUp ( 2 ) hero . moveLeft ( 1 ) hero . use ( "l…" at bounding box center [448, 187] width 193 height 210
click at [451, 182] on div "hero . moveLeft ( 3 ) hero . moveUp ( 2 ) hero . moveLeft ( 1 ) hero . use ( "l…" at bounding box center [448, 187] width 193 height 210
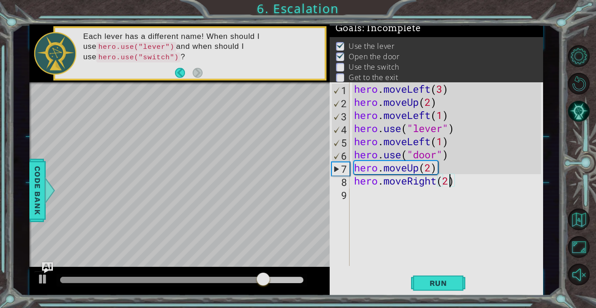
type textarea "hero.moveRight(23)"
click at [427, 192] on div "hero . moveLeft ( 3 ) hero . moveUp ( 2 ) hero . moveLeft ( 1 ) hero . use ( "l…" at bounding box center [448, 187] width 193 height 210
click at [428, 279] on span "Run" at bounding box center [439, 283] width 36 height 9
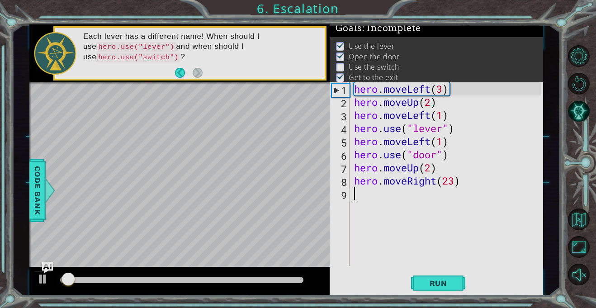
click at [450, 185] on div "hero . moveLeft ( 3 ) hero . moveUp ( 2 ) hero . moveLeft ( 1 ) hero . use ( "l…" at bounding box center [448, 187] width 193 height 210
type textarea "hero.moveRight(3)"
click at [450, 187] on div "hero . moveLeft ( 3 ) hero . moveUp ( 2 ) hero . moveLeft ( 1 ) hero . use ( "l…" at bounding box center [448, 187] width 193 height 210
click at [450, 216] on div "hero . moveLeft ( 3 ) hero . moveUp ( 2 ) hero . moveLeft ( 1 ) hero . use ( "l…" at bounding box center [448, 187] width 193 height 210
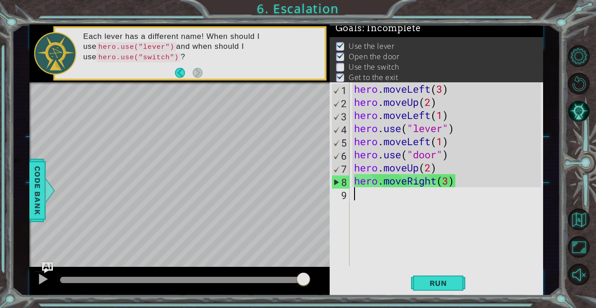
click at [451, 182] on div "hero . moveLeft ( 3 ) hero . moveUp ( 2 ) hero . moveLeft ( 1 ) hero . use ( "l…" at bounding box center [448, 187] width 193 height 210
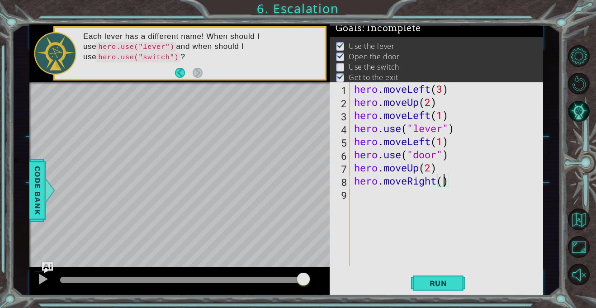
scroll to position [0, 4]
type textarea "hero.moveRight(2)"
click at [458, 285] on button "Run" at bounding box center [438, 283] width 54 height 21
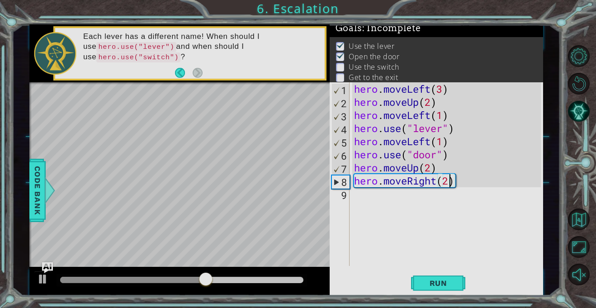
click at [419, 195] on div "hero . moveLeft ( 3 ) hero . moveUp ( 2 ) hero . moveLeft ( 1 ) hero . use ( "l…" at bounding box center [448, 187] width 193 height 210
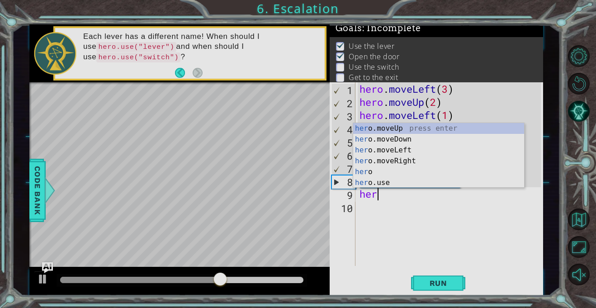
scroll to position [0, 0]
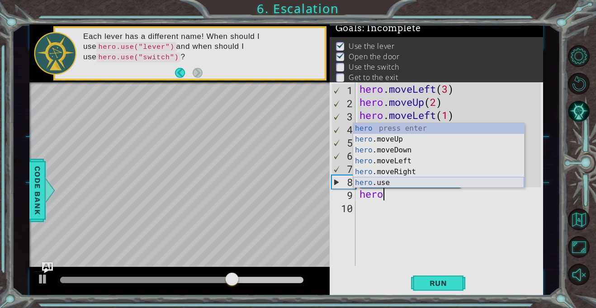
click at [398, 179] on div "hero press enter hero .moveUp press enter hero .moveDown press enter hero .move…" at bounding box center [438, 166] width 171 height 87
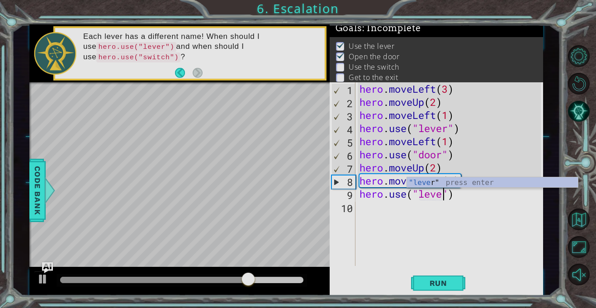
scroll to position [0, 4]
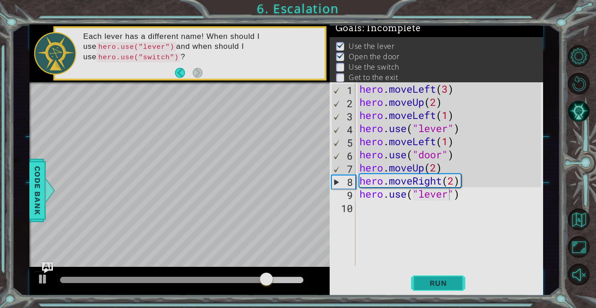
click at [445, 284] on span "Run" at bounding box center [439, 283] width 36 height 9
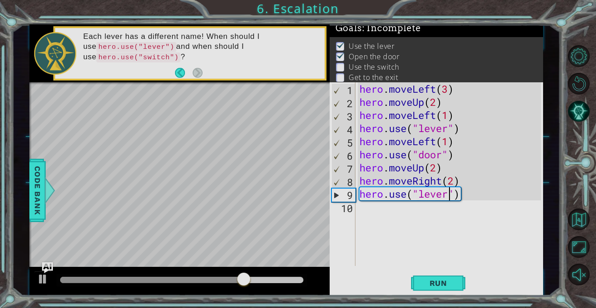
click at [456, 182] on div "hero . moveLeft ( 3 ) hero . moveUp ( 2 ) hero . moveLeft ( 1 ) hero . use ( "l…" at bounding box center [452, 187] width 188 height 210
click at [447, 275] on button "Run" at bounding box center [438, 283] width 54 height 21
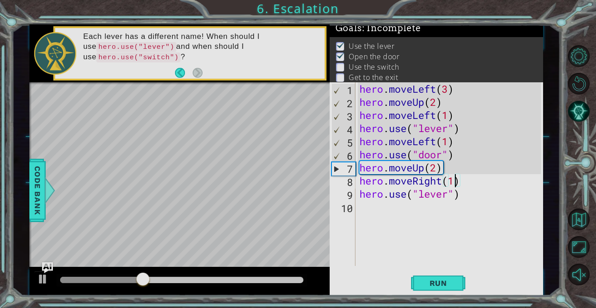
click at [445, 192] on div "hero . moveLeft ( 3 ) hero . moveUp ( 2 ) hero . moveLeft ( 1 ) hero . use ( "l…" at bounding box center [452, 187] width 188 height 210
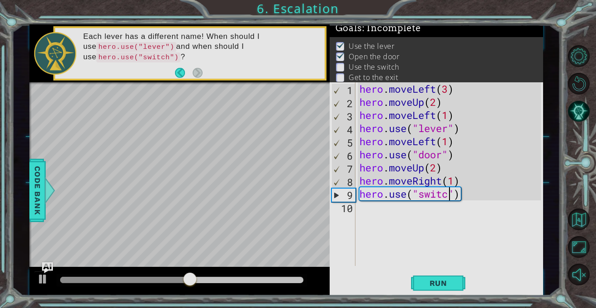
type textarea "hero.use("switch")"
click at [461, 282] on button "Run" at bounding box center [438, 283] width 54 height 21
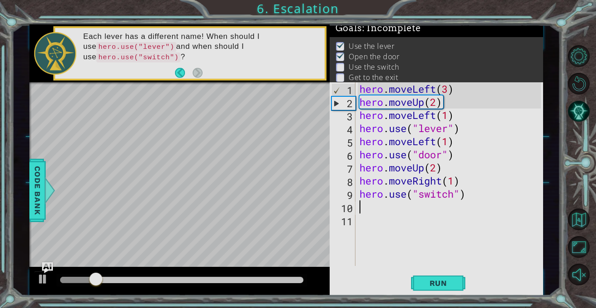
click at [455, 178] on div "hero . moveLeft ( 3 ) hero . moveUp ( 2 ) hero . moveLeft ( 1 ) hero . use ( "l…" at bounding box center [452, 187] width 188 height 210
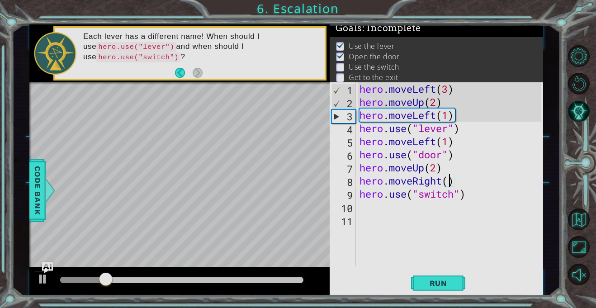
type textarea "hero.moveRight(2)"
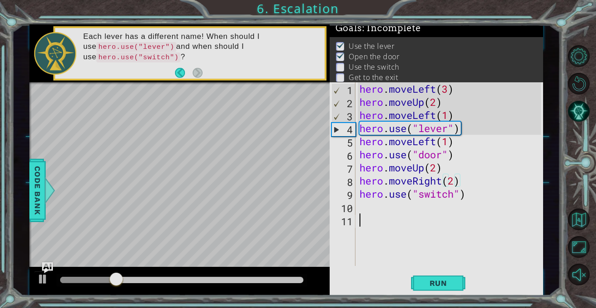
click at [465, 222] on div "hero . moveLeft ( 3 ) hero . moveUp ( 2 ) hero . moveLeft ( 1 ) hero . use ( "l…" at bounding box center [452, 187] width 188 height 210
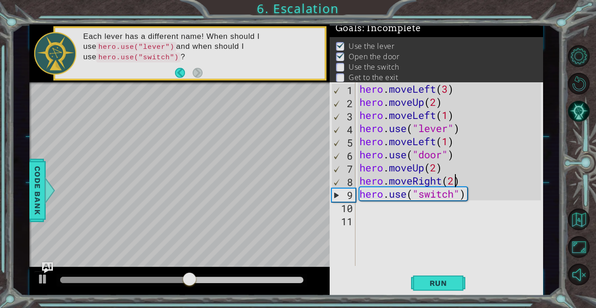
click at [454, 180] on div "hero . moveLeft ( 3 ) hero . moveUp ( 2 ) hero . moveLeft ( 1 ) hero . use ( "l…" at bounding box center [452, 187] width 188 height 210
click at [421, 278] on button "Run" at bounding box center [438, 283] width 54 height 21
type textarea "hero.moveRight(2)"
click at [448, 289] on button "Run" at bounding box center [438, 283] width 54 height 21
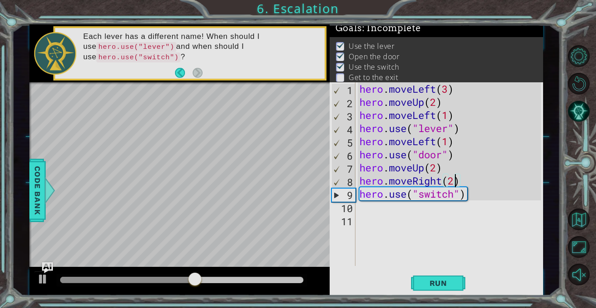
click at [430, 216] on div "hero . moveLeft ( 3 ) hero . moveUp ( 2 ) hero . moveLeft ( 1 ) hero . use ( "l…" at bounding box center [452, 187] width 188 height 210
click at [423, 210] on div "hero . moveLeft ( 3 ) hero . moveUp ( 2 ) hero . moveLeft ( 1 ) hero . use ( "l…" at bounding box center [452, 187] width 188 height 210
type textarea "g"
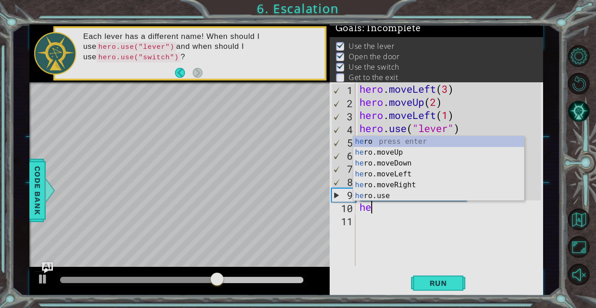
scroll to position [0, 0]
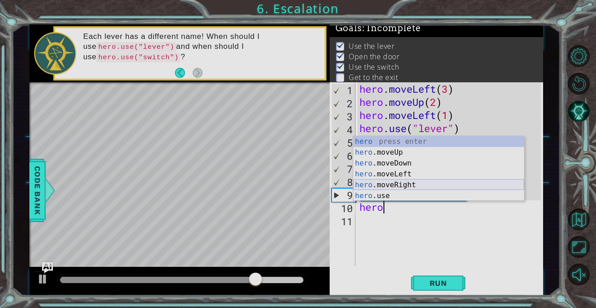
click at [431, 186] on div "hero press enter hero .moveUp press enter hero .moveDown press enter hero .move…" at bounding box center [438, 179] width 171 height 87
type textarea "hero.moveRight(1)"
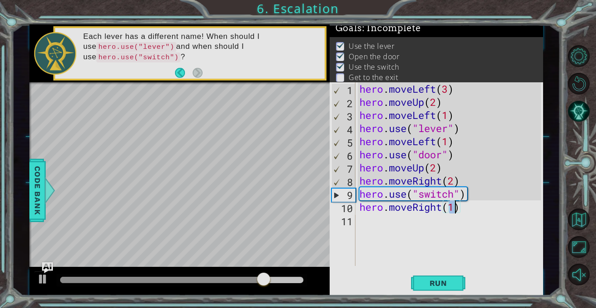
click at [426, 222] on div "hero . moveLeft ( 3 ) hero . moveUp ( 2 ) hero . moveLeft ( 1 ) hero . use ( "l…" at bounding box center [452, 187] width 188 height 210
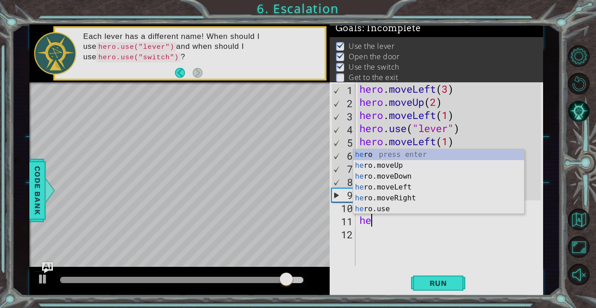
scroll to position [0, 0]
click at [442, 168] on div "he ro press enter he ro.moveUp press enter he ro.moveDown press enter he ro.mov…" at bounding box center [438, 192] width 171 height 87
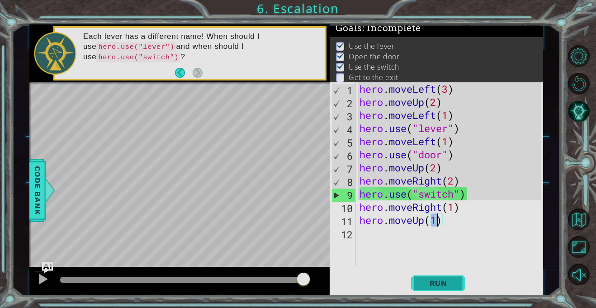
type textarea "hero.moveUp(1)"
click at [446, 285] on span "Run" at bounding box center [439, 283] width 36 height 9
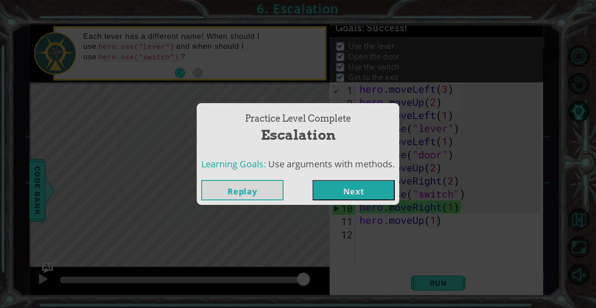
click at [353, 199] on button "Next" at bounding box center [354, 190] width 82 height 20
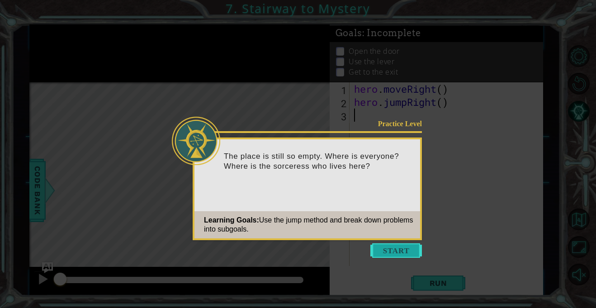
click at [391, 245] on button "Start" at bounding box center [396, 250] width 52 height 14
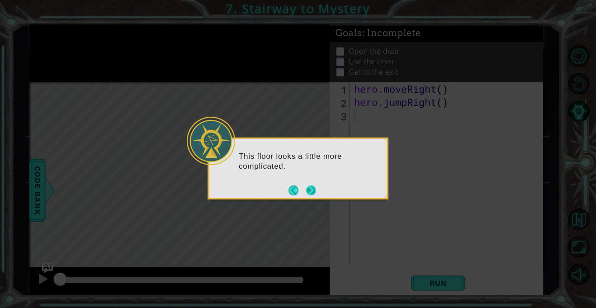
click at [316, 191] on button "Next" at bounding box center [311, 190] width 10 height 10
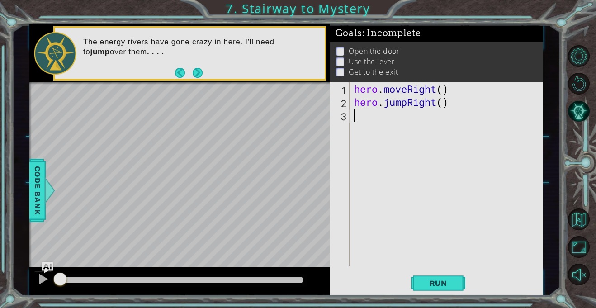
click at [446, 83] on div "hero . moveRight ( ) hero . jumpRight ( )" at bounding box center [448, 187] width 193 height 210
type textarea "hero.jumpRight(1)"
click at [432, 274] on button "Run" at bounding box center [438, 283] width 54 height 21
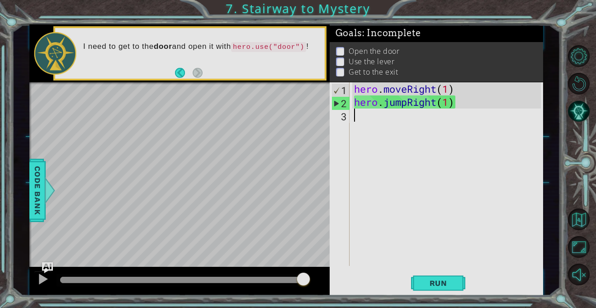
click at [392, 120] on div "hero . moveRight ( 1 ) hero . jumpRight ( 1 )" at bounding box center [448, 187] width 193 height 210
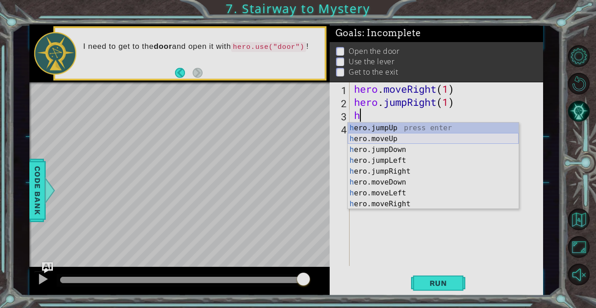
click at [385, 136] on div "h ero.jumpUp press enter h ero.moveUp press enter h ero.jumpDown press enter h …" at bounding box center [433, 177] width 171 height 109
type textarea "hero.moveUp(1)"
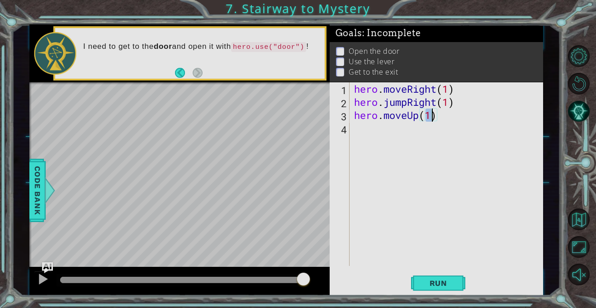
click at [380, 130] on div "hero . moveRight ( 1 ) hero . jumpRight ( 1 ) hero . moveUp ( 1 )" at bounding box center [448, 187] width 193 height 210
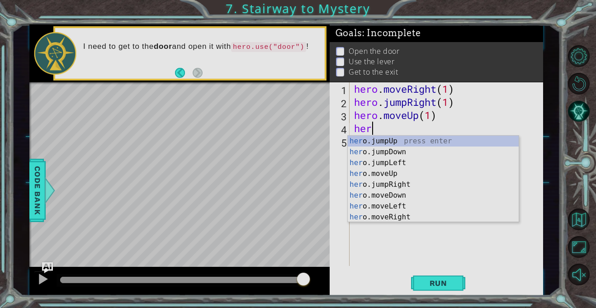
type textarea "hero"
click at [387, 175] on div "hero .jumpUp press enter hero .jumpDown press enter hero .jumpLeft press enter …" at bounding box center [433, 190] width 171 height 109
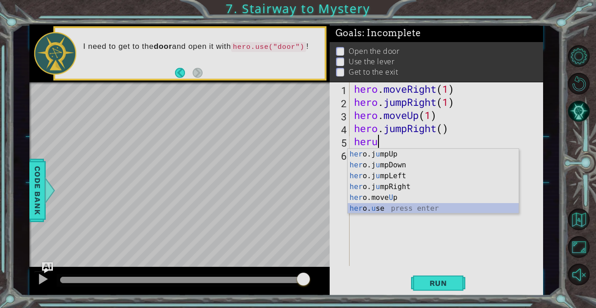
click at [382, 204] on div "her o.j u mpUp press enter her o.j u mpDown press enter her o.j u mpLeft press …" at bounding box center [433, 192] width 171 height 87
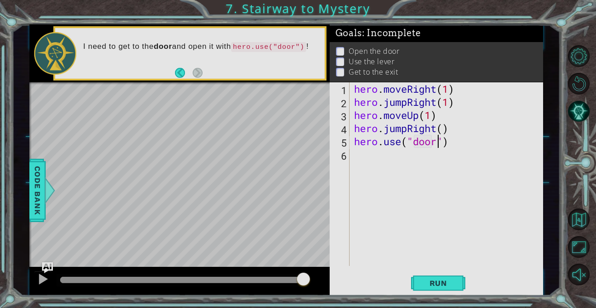
scroll to position [0, 4]
click at [423, 289] on button "Run" at bounding box center [438, 283] width 54 height 21
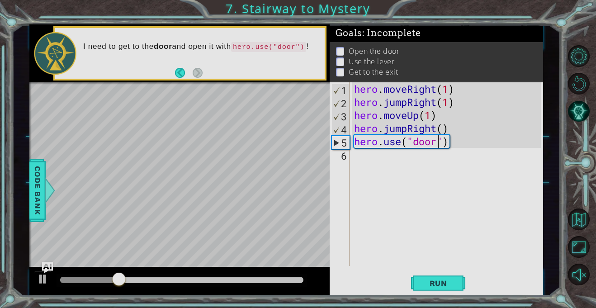
click at [413, 126] on div "hero . moveRight ( 1 ) hero . jumpRight ( 1 ) hero . moveUp ( 1 ) hero . jumpRi…" at bounding box center [448, 187] width 193 height 210
click at [407, 128] on div "hero . moveRight ( 1 ) hero . jumpRight ( 1 ) hero . moveUp ( 1 ) hero . jumpRi…" at bounding box center [448, 187] width 193 height 210
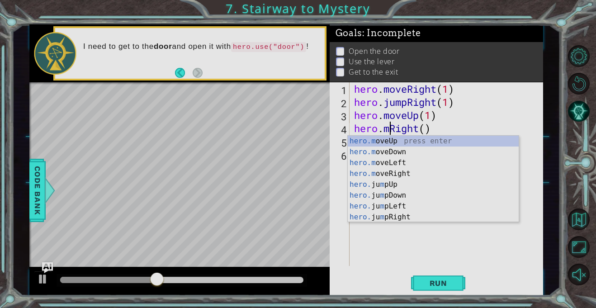
scroll to position [0, 2]
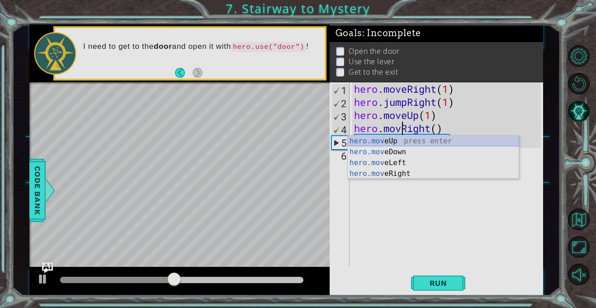
click at [406, 138] on div "hero.mov eUp press enter hero.mov eDown press enter hero.mov eLeft press enter …" at bounding box center [433, 168] width 171 height 65
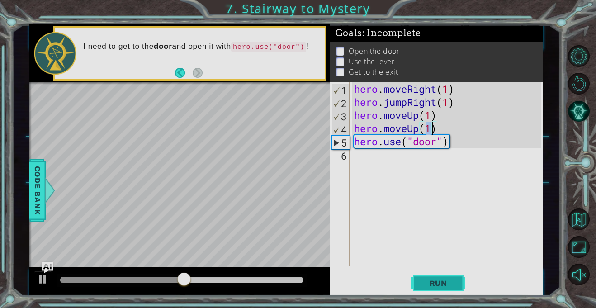
type textarea "hero.moveUp(1)"
click at [425, 281] on span "Run" at bounding box center [439, 283] width 36 height 9
click at [438, 114] on div "hero . moveRight ( 1 ) hero . jumpRight ( 1 ) hero . moveUp ( 1 ) hero . moveUp…" at bounding box center [448, 187] width 193 height 210
click at [407, 128] on div "hero . moveRight ( 1 ) hero . jumpRight ( 1 ) hero . moveUp ( 1 ) hero . moveUp…" at bounding box center [448, 187] width 193 height 210
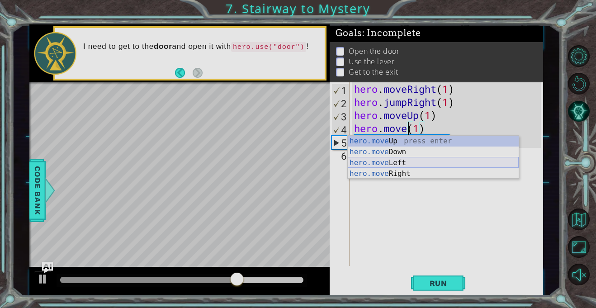
click at [408, 169] on div "hero.move Up press enter hero.move Down press enter hero.move Left press enter …" at bounding box center [433, 168] width 171 height 65
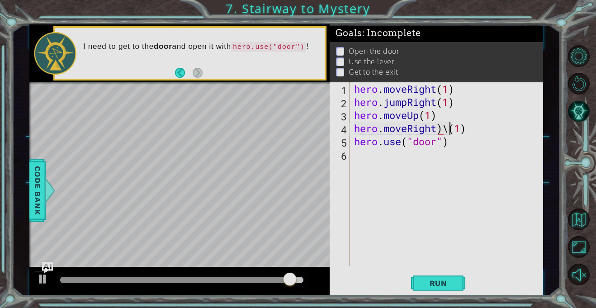
scroll to position [0, 4]
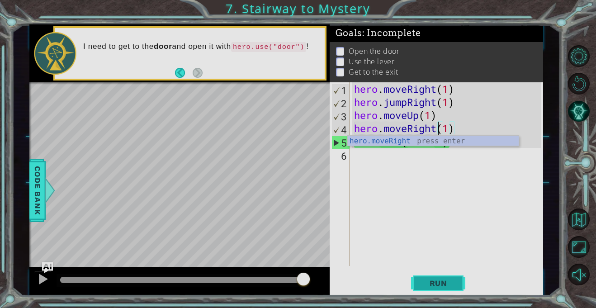
type textarea "hero.moveRight(1)"
click at [454, 282] on span "Run" at bounding box center [439, 283] width 36 height 9
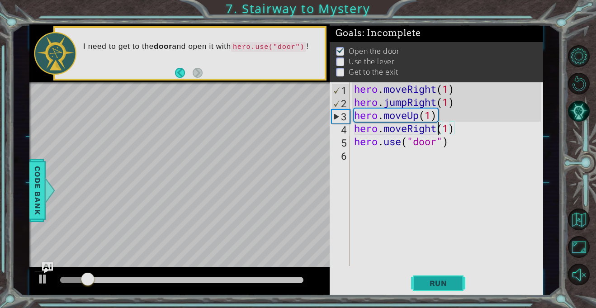
click at [454, 282] on span "Run" at bounding box center [439, 283] width 36 height 9
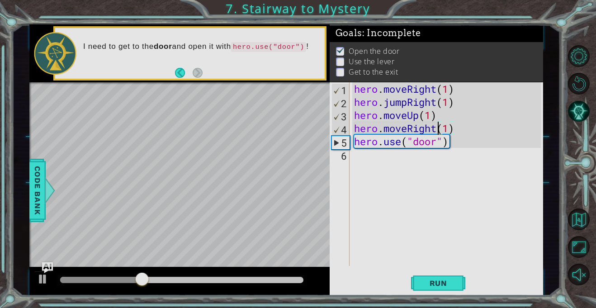
click at [429, 156] on div "hero . moveRight ( 1 ) hero . jumpRight ( 1 ) hero . moveUp ( 1 ) hero . moveRi…" at bounding box center [448, 187] width 193 height 210
type textarea "h"
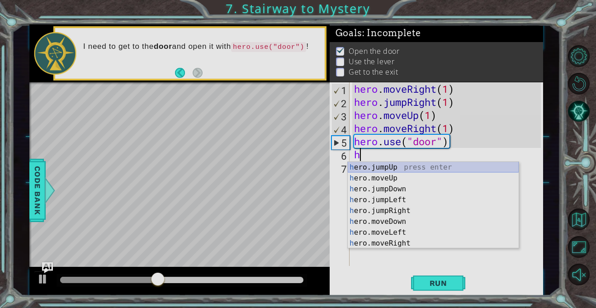
click at [410, 169] on div "h ero.jumpUp press enter h ero.moveUp press enter h ero.jumpDown press enter h …" at bounding box center [433, 216] width 171 height 109
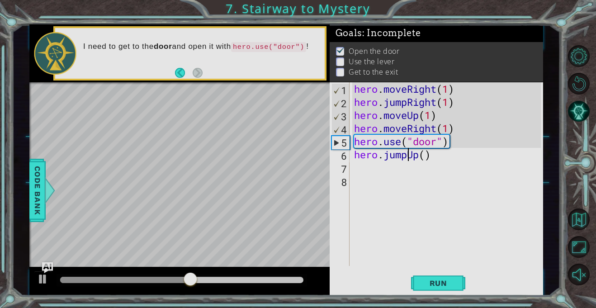
click at [411, 156] on div "hero . moveRight ( 1 ) hero . jumpRight ( 1 ) hero . moveUp ( 1 ) hero . moveRi…" at bounding box center [448, 187] width 193 height 210
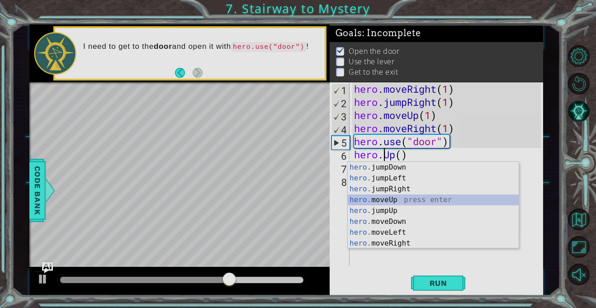
click at [419, 197] on div "hero. jumpDown press enter hero. jumpLeft press enter hero. jumpRight press ent…" at bounding box center [433, 216] width 171 height 109
type textarea "hero.moveUp(1)"
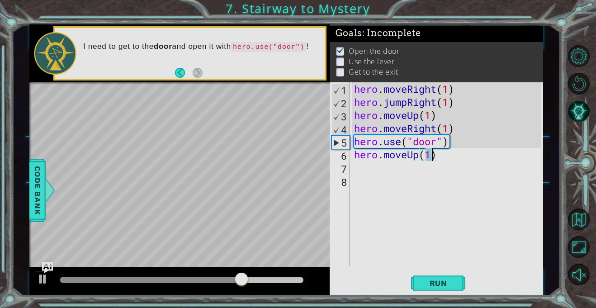
click at [379, 170] on div "hero . moveRight ( 1 ) hero . jumpRight ( 1 ) hero . moveUp ( 1 ) hero . moveRi…" at bounding box center [448, 187] width 193 height 210
click at [433, 157] on div "hero . moveRight ( 1 ) hero . jumpRight ( 1 ) hero . moveUp ( 1 ) hero . moveRi…" at bounding box center [448, 187] width 193 height 210
type textarea "hero.moveUp(2)"
click at [413, 172] on div "hero . moveRight ( 1 ) hero . jumpRight ( 1 ) hero . moveUp ( 1 ) hero . moveRi…" at bounding box center [448, 187] width 193 height 210
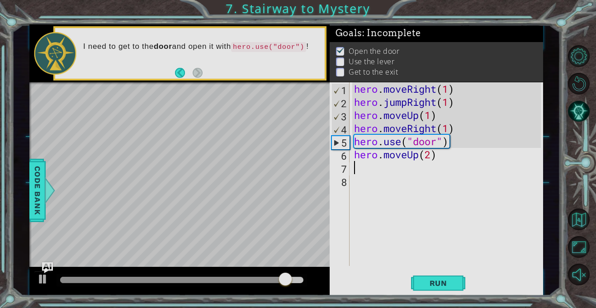
scroll to position [0, 0]
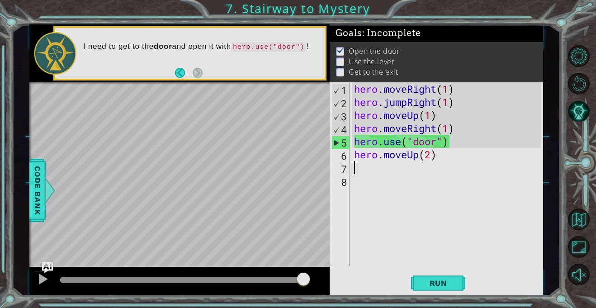
click at [375, 170] on div "hero . moveRight ( 1 ) hero . jumpRight ( 1 ) hero . moveUp ( 1 ) hero . moveRi…" at bounding box center [448, 187] width 193 height 210
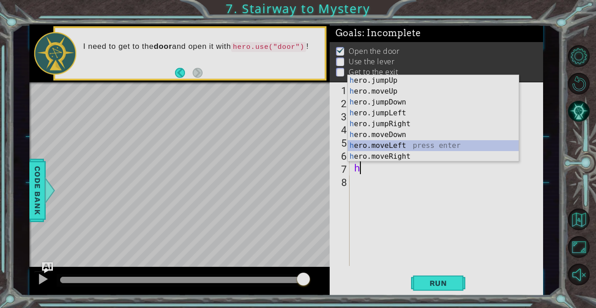
click at [392, 147] on div "h ero.jumpUp press enter h ero.moveUp press enter h ero.jumpDown press enter h …" at bounding box center [433, 129] width 171 height 109
type textarea "hero.moveLeft(1)"
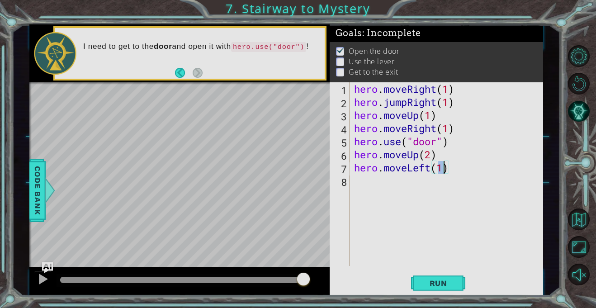
click at [362, 181] on div "hero . moveRight ( 1 ) hero . jumpRight ( 1 ) hero . moveUp ( 1 ) hero . moveRi…" at bounding box center [448, 187] width 193 height 210
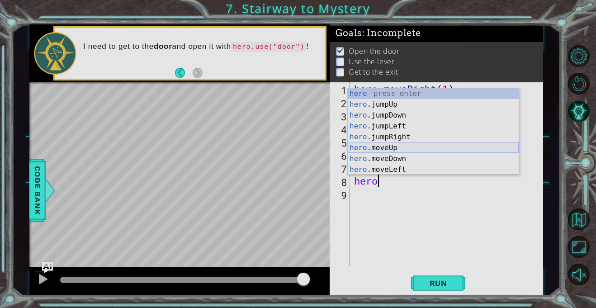
scroll to position [0, 1]
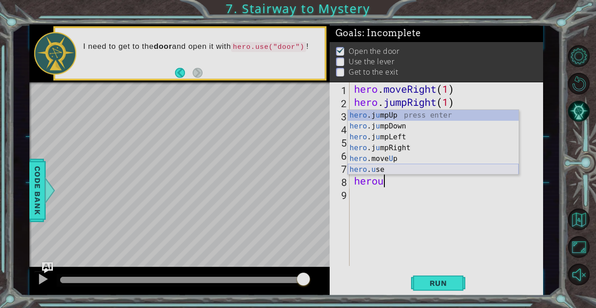
click at [372, 166] on div "hero .j u mpUp press enter hero .j u mpDown press enter hero .j u mpLeft press …" at bounding box center [433, 153] width 171 height 87
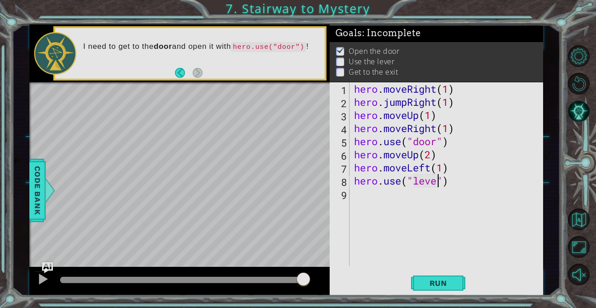
scroll to position [0, 4]
type textarea "hero.use("lever")"
click at [425, 273] on button "Run" at bounding box center [438, 283] width 54 height 21
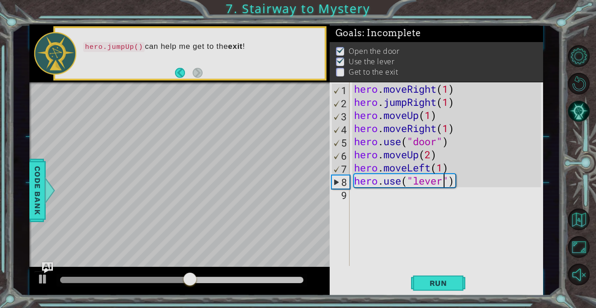
click at [394, 198] on div "hero . moveRight ( 1 ) hero . jumpRight ( 1 ) hero . moveUp ( 1 ) hero . moveRi…" at bounding box center [448, 187] width 193 height 210
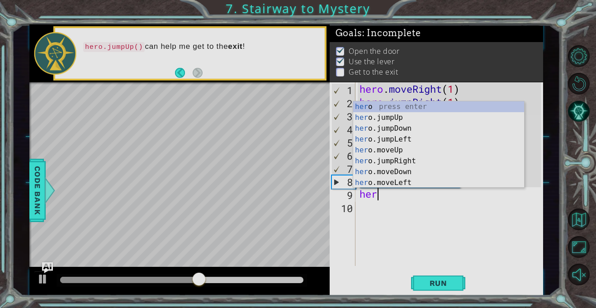
scroll to position [0, 0]
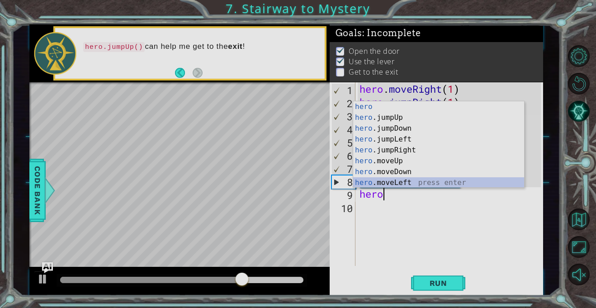
click at [371, 186] on div "hero press enter hero .jumpUp press enter hero .jumpDown press enter hero .jump…" at bounding box center [438, 155] width 171 height 109
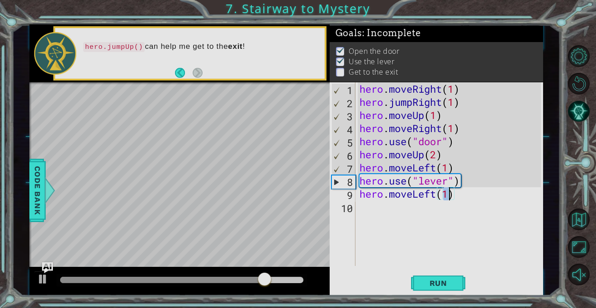
type textarea "hero.moveLeft(2)"
click at [386, 209] on div "hero . moveRight ( 1 ) hero . jumpRight ( 1 ) hero . moveUp ( 1 ) hero . moveRi…" at bounding box center [452, 187] width 188 height 210
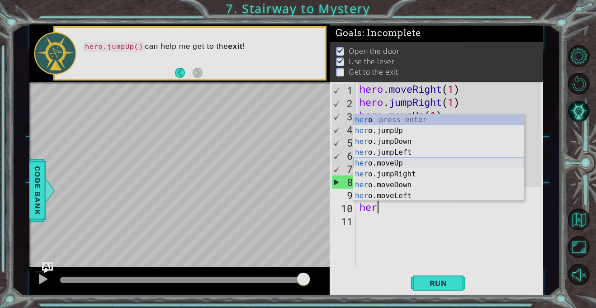
click at [386, 163] on div "her o press enter her o.jumpUp press enter her o.jumpDown press enter her o.jum…" at bounding box center [438, 168] width 171 height 109
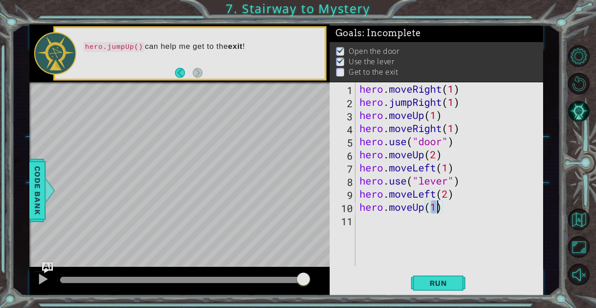
click at [411, 207] on div "hero . moveRight ( 1 ) hero . jumpRight ( 1 ) hero . moveUp ( 1 ) hero . moveRi…" at bounding box center [452, 187] width 188 height 210
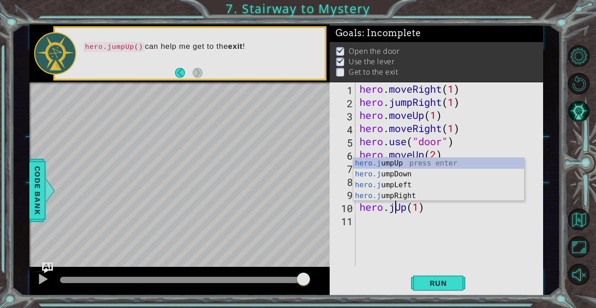
scroll to position [0, 1]
click at [420, 164] on div "hero.j umpUp press enter hero.j umpDown press enter hero.j umpLeft press enter …" at bounding box center [438, 190] width 171 height 65
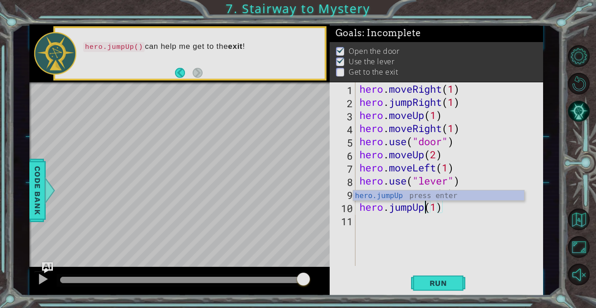
click at [440, 206] on div "hero . moveRight ( 1 ) hero . jumpRight ( 1 ) hero . moveUp ( 1 ) hero . moveRi…" at bounding box center [452, 187] width 188 height 210
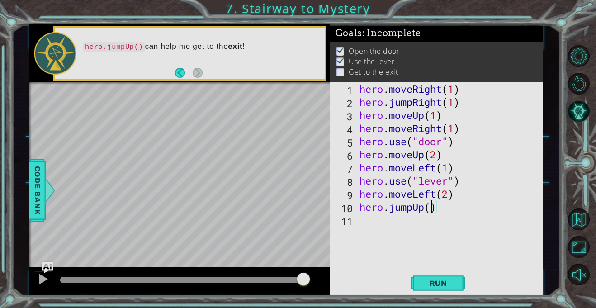
type textarea "hero.jumpUp(1)"
click at [411, 217] on div "hero . moveRight ( 1 ) hero . jumpRight ( 1 ) hero . moveUp ( 1 ) hero . moveRi…" at bounding box center [452, 187] width 188 height 210
type textarea "b"
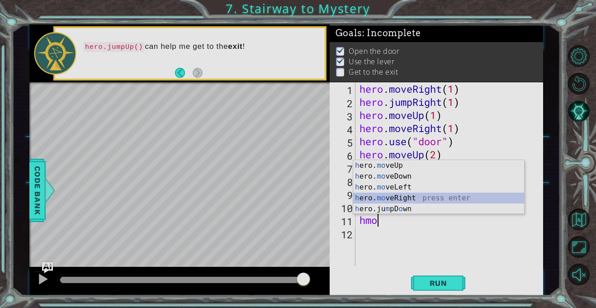
click at [402, 198] on div "h ero. mo veUp press enter h ero. mo veDown press enter h ero. mo veLeft press …" at bounding box center [438, 198] width 171 height 76
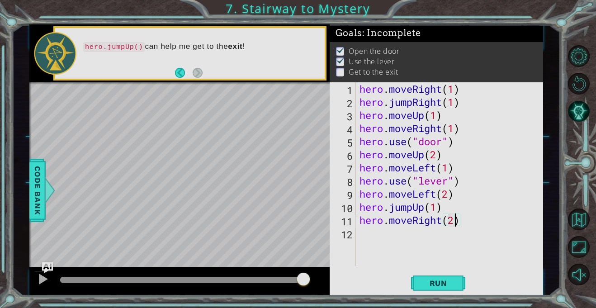
scroll to position [0, 4]
type textarea "hero.moveRight(2)"
click at [420, 285] on button "Run" at bounding box center [438, 283] width 54 height 21
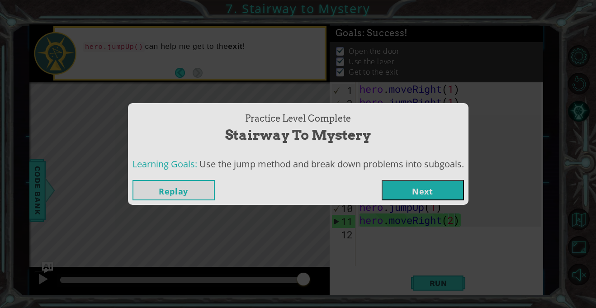
click at [418, 197] on button "Next" at bounding box center [423, 190] width 82 height 20
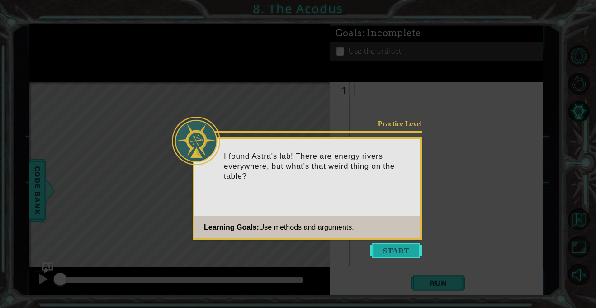
click at [399, 249] on button "Start" at bounding box center [396, 250] width 52 height 14
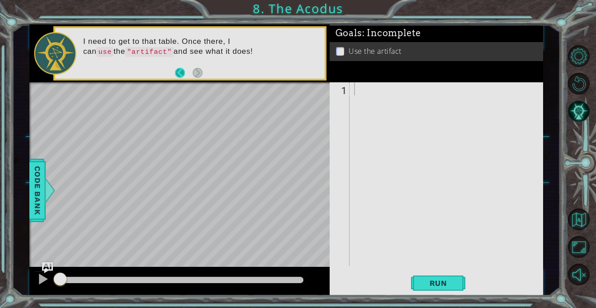
click at [184, 74] on button "Back" at bounding box center [184, 73] width 18 height 10
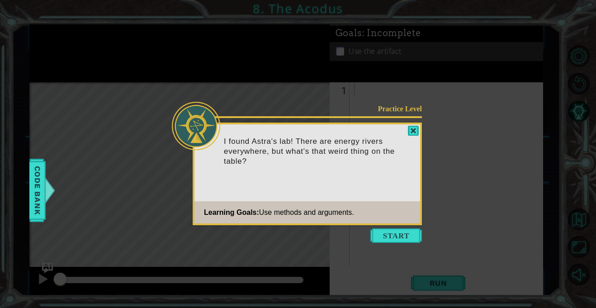
click at [387, 246] on icon at bounding box center [298, 154] width 596 height 308
click at [393, 238] on button "Start" at bounding box center [396, 235] width 52 height 14
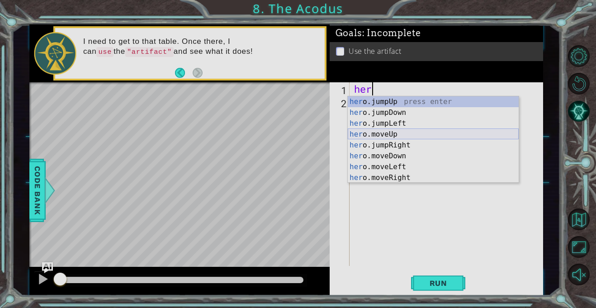
click at [392, 136] on div "her o.jumpUp press enter her o.jumpDown press enter her o.jumpLeft press enter …" at bounding box center [433, 150] width 171 height 109
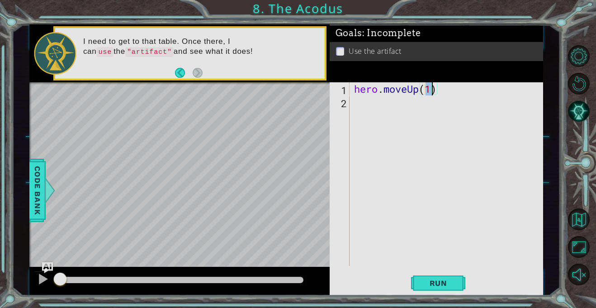
type textarea "hero.moveUp(2)"
click at [379, 107] on div "hero . moveUp ( 2 )" at bounding box center [448, 187] width 193 height 210
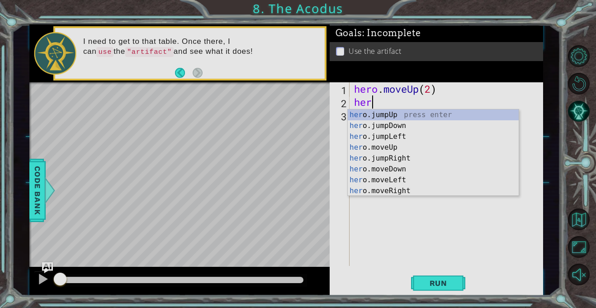
scroll to position [0, 0]
click at [396, 181] on div "hero .jumpUp press enter hero .jumpDown press enter hero .jumpLeft press enter …" at bounding box center [433, 163] width 171 height 109
type textarea "hero.moveLeft(1)"
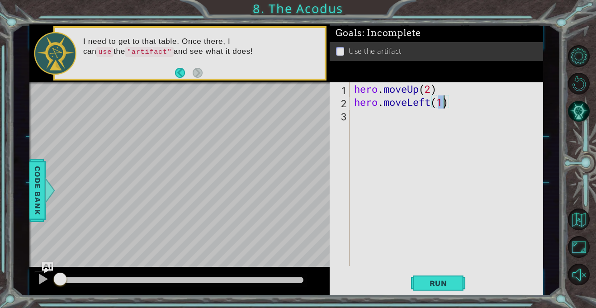
click at [364, 121] on div "hero . moveUp ( 2 ) hero . moveLeft ( 1 )" at bounding box center [448, 187] width 193 height 210
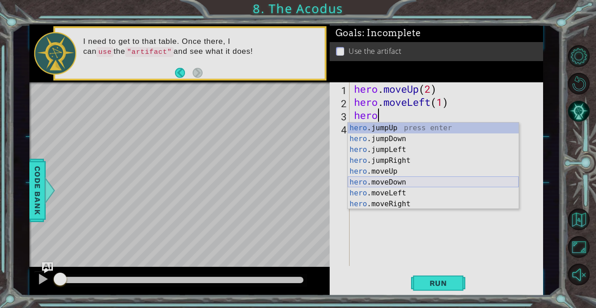
click at [386, 183] on div "hero .jumpUp press enter hero .jumpDown press enter hero .jumpLeft press enter …" at bounding box center [433, 177] width 171 height 109
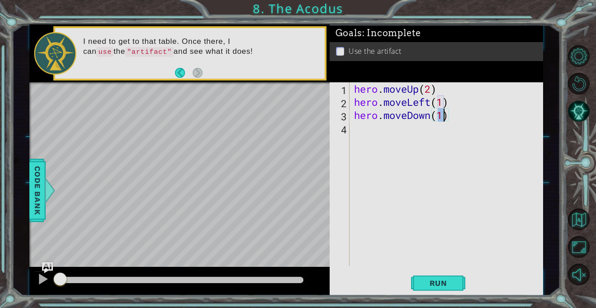
type textarea "hero.moveDown(2)"
click at [388, 131] on div "hero . moveUp ( 2 ) hero . moveLeft ( 1 ) hero . moveDown ( 2 )" at bounding box center [448, 187] width 193 height 210
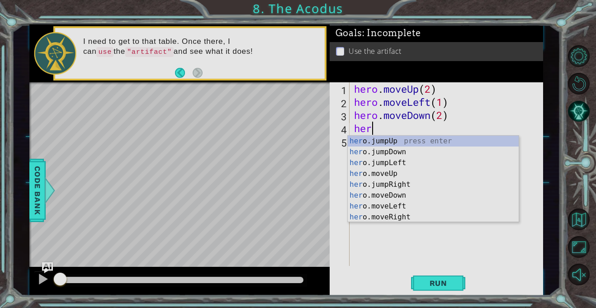
type textarea "hero"
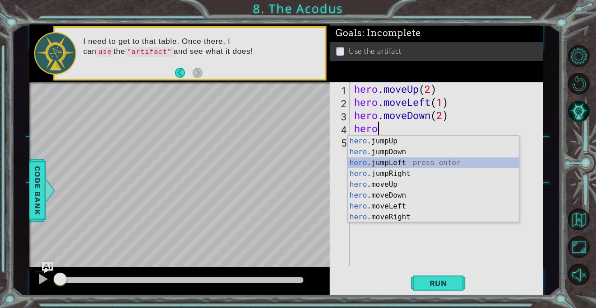
click at [413, 161] on div "hero .jumpUp press enter hero .jumpDown press enter hero .jumpLeft press enter …" at bounding box center [433, 190] width 171 height 109
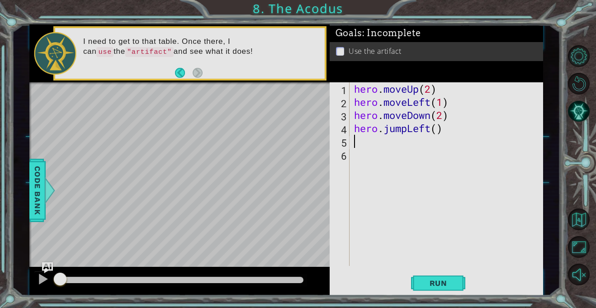
click at [438, 130] on div "hero . moveUp ( 2 ) hero . moveLeft ( 1 ) hero . moveDown ( 2 ) hero . jumpLeft…" at bounding box center [448, 187] width 193 height 210
type textarea "hero.jumpLeft(1)"
click at [423, 142] on div "hero . moveUp ( 2 ) hero . moveLeft ( 1 ) hero . moveDown ( 2 ) hero . jumpLeft…" at bounding box center [448, 187] width 193 height 210
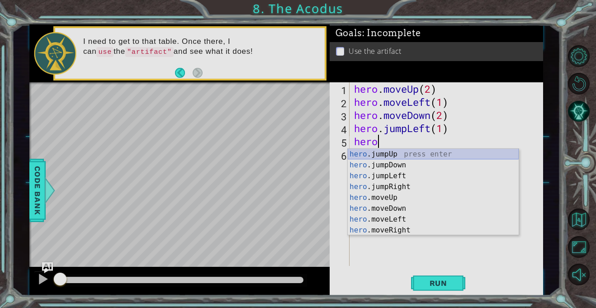
scroll to position [0, 1]
click at [399, 157] on div "hero . m oveUp press enter hero . m oveDown press enter hero . m oveLeft press …" at bounding box center [433, 203] width 171 height 109
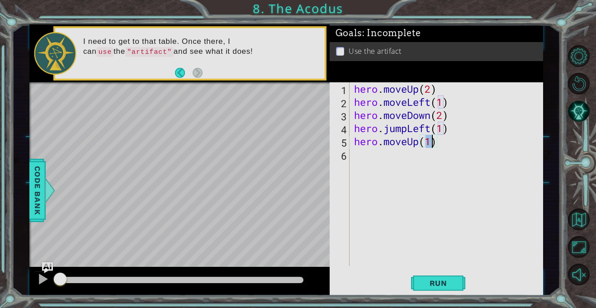
type textarea "hero.moveUp(2)"
click at [397, 158] on div "hero . moveUp ( 2 ) hero . moveLeft ( 1 ) hero . moveDown ( 2 ) hero . jumpLeft…" at bounding box center [448, 187] width 193 height 210
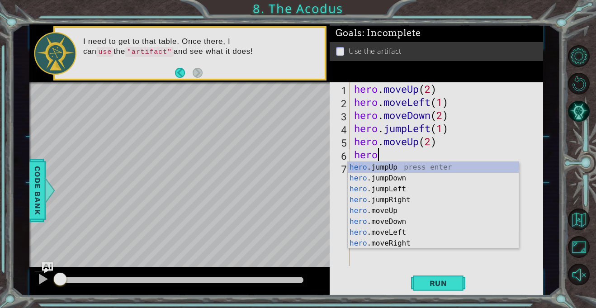
scroll to position [0, 0]
click at [413, 242] on div "hero .jumpUp press enter hero .jumpDown press enter hero .jumpLeft press enter …" at bounding box center [433, 216] width 171 height 109
type textarea "hero.moveRight(1)"
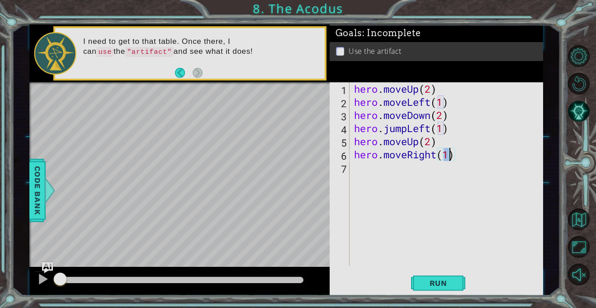
click at [390, 170] on div "hero . moveUp ( 2 ) hero . moveLeft ( 1 ) hero . moveDown ( 2 ) hero . jumpLeft…" at bounding box center [448, 187] width 193 height 210
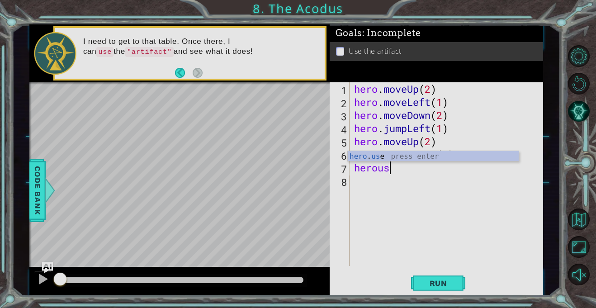
scroll to position [0, 1]
click at [410, 159] on div "hero . use press enter" at bounding box center [433, 167] width 171 height 33
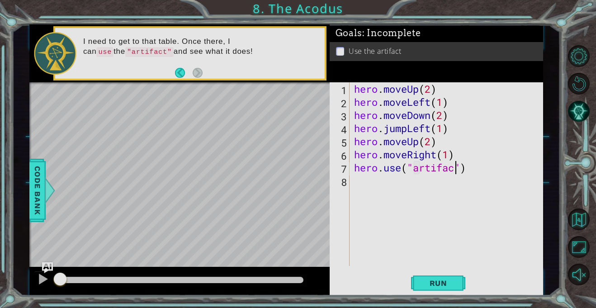
scroll to position [0, 5]
type textarea "hero.use("artifact")"
click at [437, 277] on button "Run" at bounding box center [438, 283] width 54 height 21
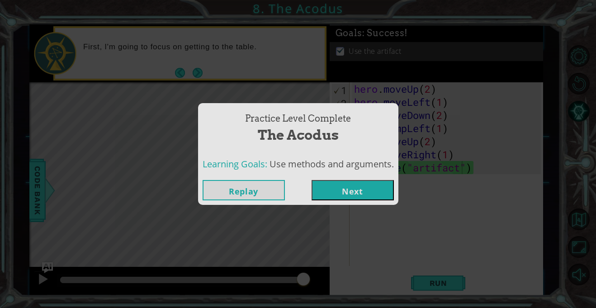
click at [353, 198] on button "Next" at bounding box center [353, 190] width 82 height 20
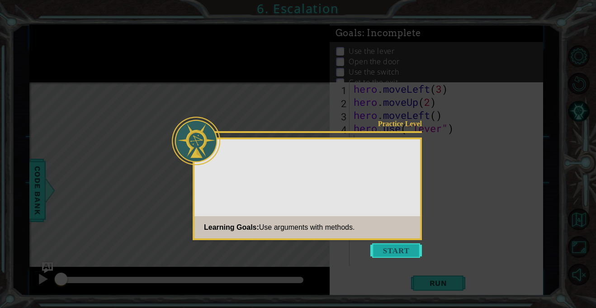
click at [401, 243] on button "Start" at bounding box center [396, 250] width 52 height 14
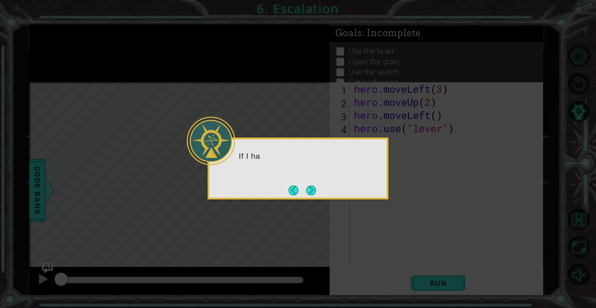
click at [585, 224] on icon at bounding box center [298, 154] width 596 height 308
click at [302, 177] on div "If I have to move long dist" at bounding box center [297, 161] width 177 height 36
click at [310, 194] on button "Next" at bounding box center [311, 190] width 10 height 10
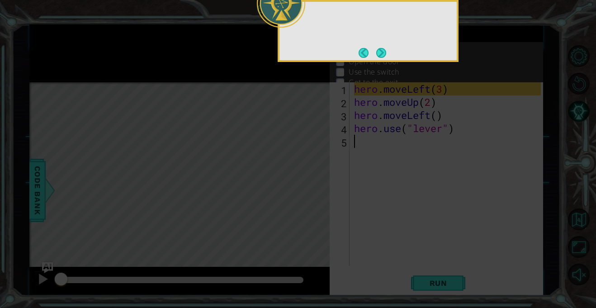
click at [312, 196] on icon at bounding box center [298, 46] width 596 height 524
click at [380, 56] on button "Next" at bounding box center [381, 53] width 10 height 10
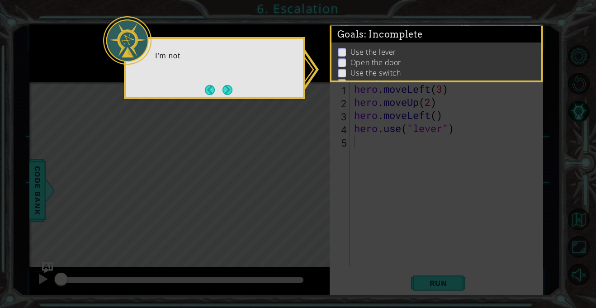
click at [210, 97] on div "I'm not" at bounding box center [214, 68] width 181 height 62
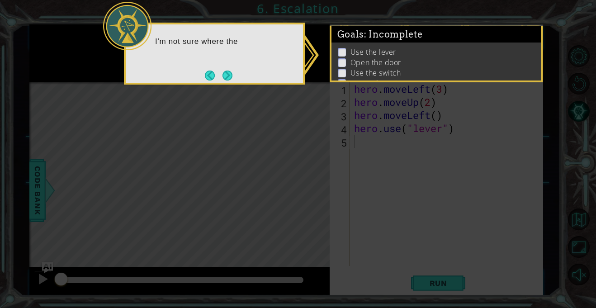
click at [229, 91] on icon at bounding box center [298, 154] width 596 height 308
click at [233, 79] on button "Next" at bounding box center [228, 76] width 10 height 10
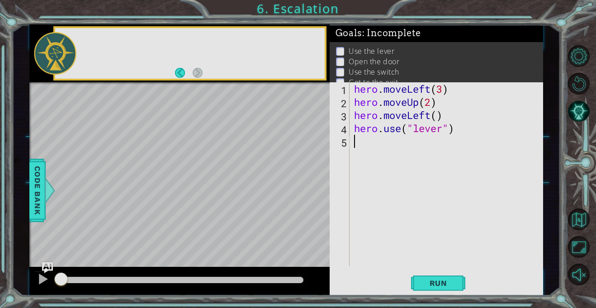
click at [228, 76] on div at bounding box center [190, 53] width 270 height 51
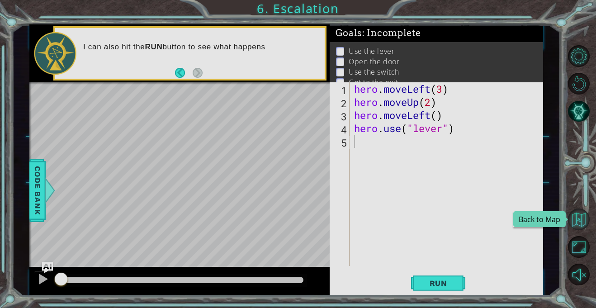
click at [584, 229] on button "Back to Map" at bounding box center [579, 220] width 22 height 22
